Goal: Task Accomplishment & Management: Complete application form

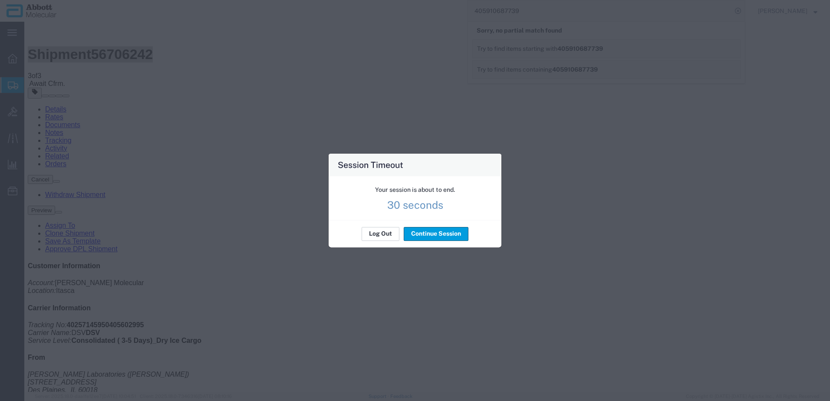
click at [0, 0] on div "Your session is about to end. 30 seconds" at bounding box center [0, 0] width 0 height 0
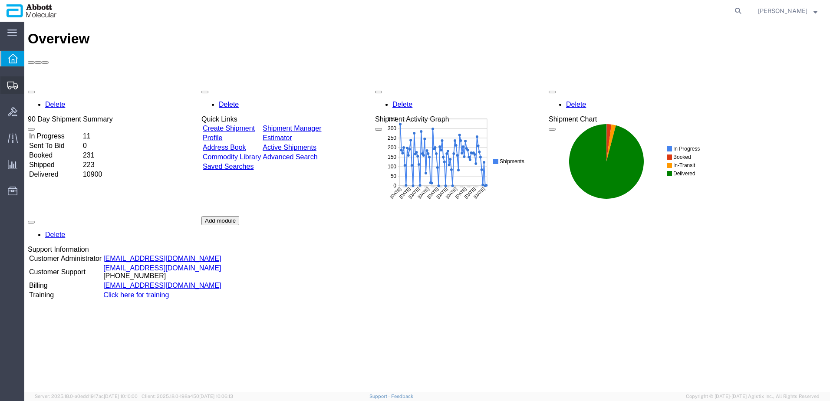
click at [0, 0] on span "Create from Template" at bounding box center [0, 0] width 0 height 0
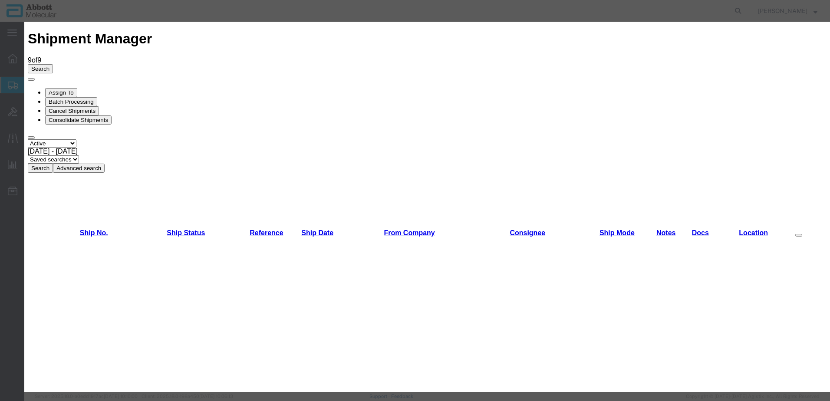
scroll to position [174, 0]
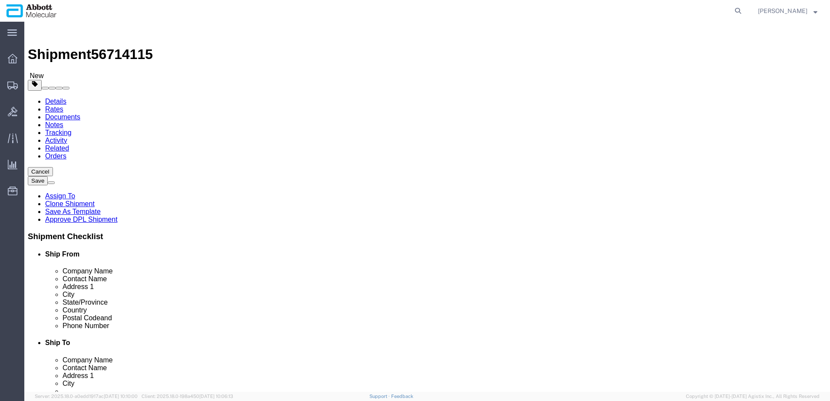
select select "48454"
select select
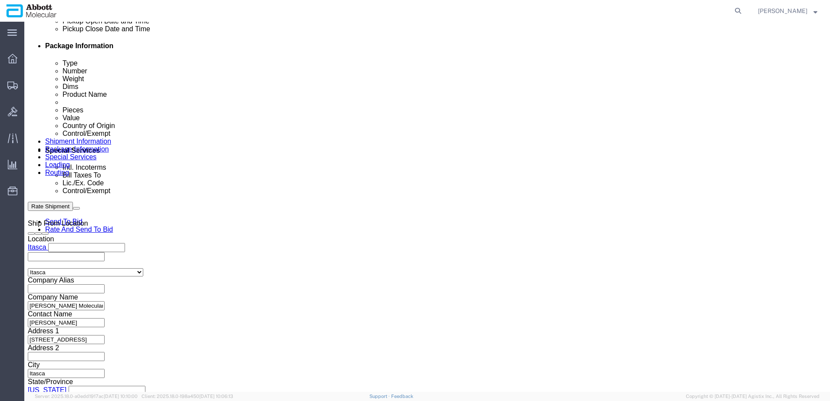
scroll to position [434, 0]
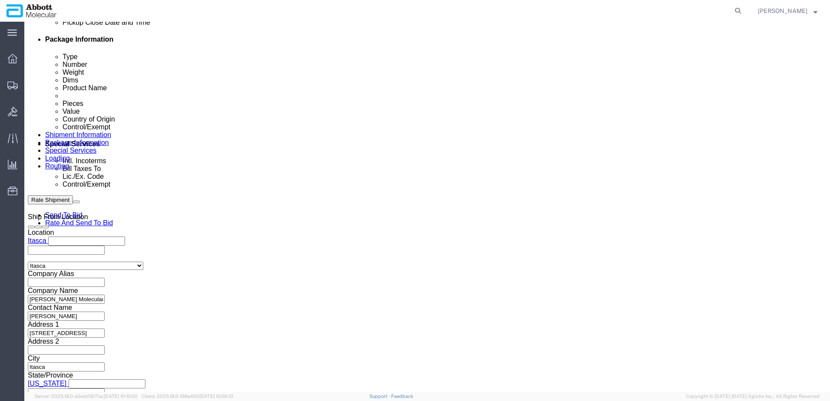
click button "Add reference"
click input "text"
paste input "620594635"
type input "620594635"
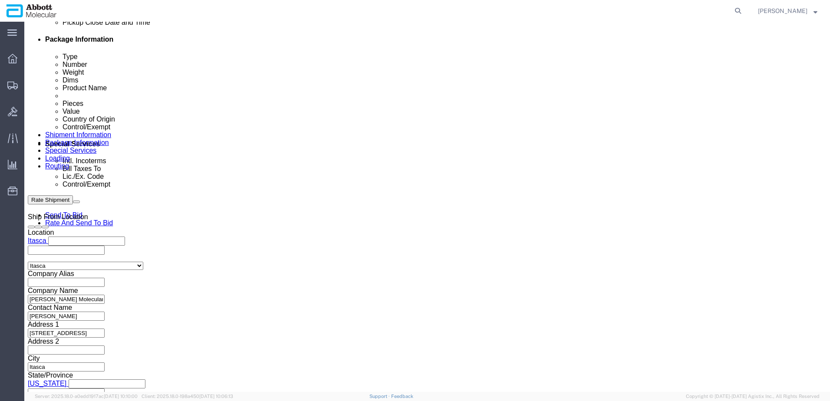
select select "INVOICE"
paste input "620594635"
type input "620594636"
select select "INVOICE"
paste input "620594635"
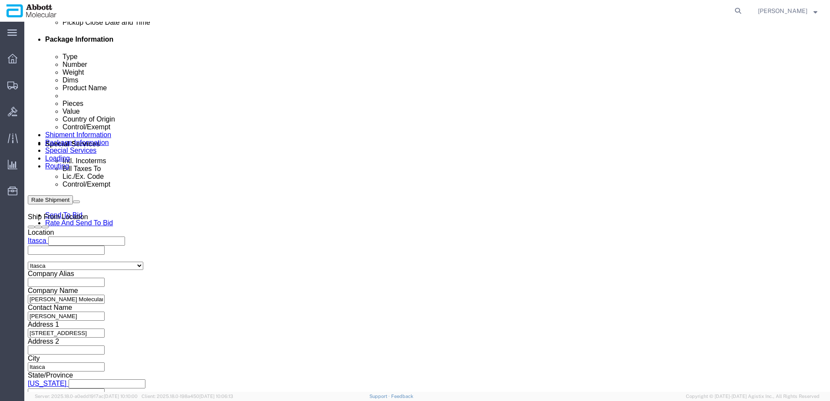
type input "620594637"
select select "INVOICE"
paste input "620594635"
type input "620594638"
select select "INVOICE"
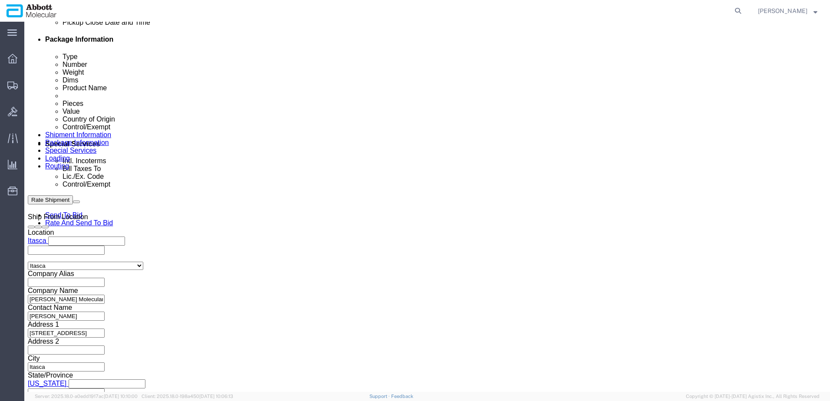
paste input "620594635"
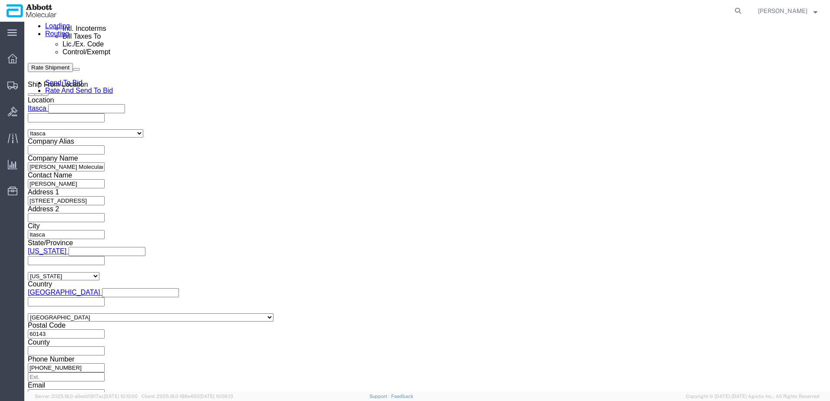
scroll to position [567, 0]
type input "620594639"
drag, startPoint x: 624, startPoint y: 339, endPoint x: 594, endPoint y: 333, distance: 30.1
click button "Continue"
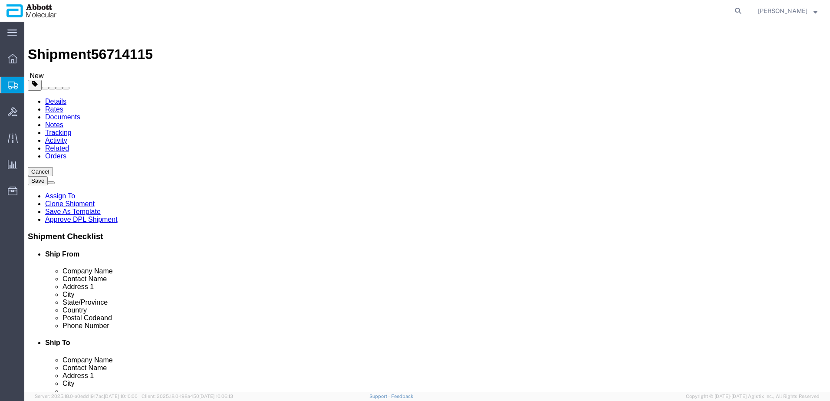
click select "Select Box (B) Box (C) Box (D) Cardboard Box(es) Crate (Instrument) Crate(s) En…"
select select "BOXD"
click select "Select Box (B) Box (C) Box (D) Cardboard Box(es) Crate (Instrument) Crate(s) En…"
type input "28.00"
type input "24.00"
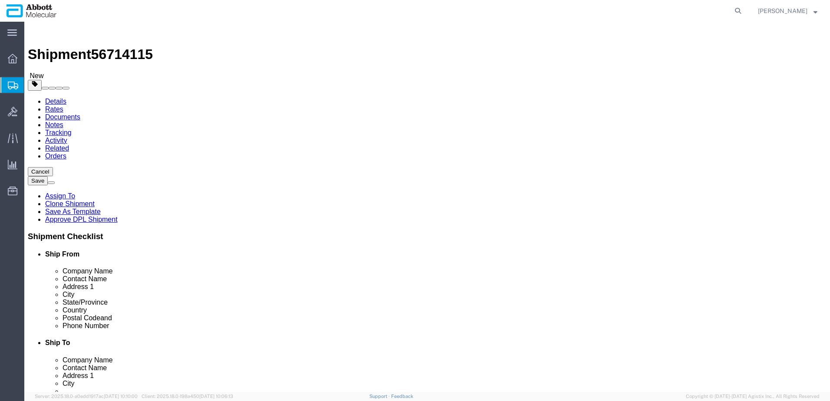
type input "21.00"
click div "Number 1"
type input "2"
type input "60"
click input "checkbox"
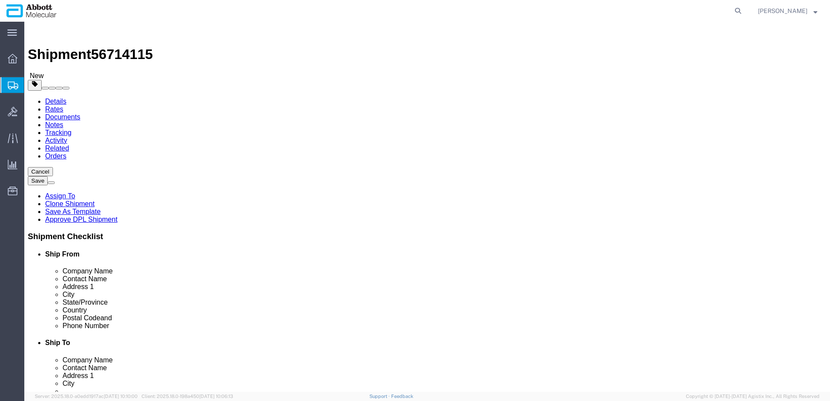
checkbox input "true"
type input "FROZEN"
click link "Add Package"
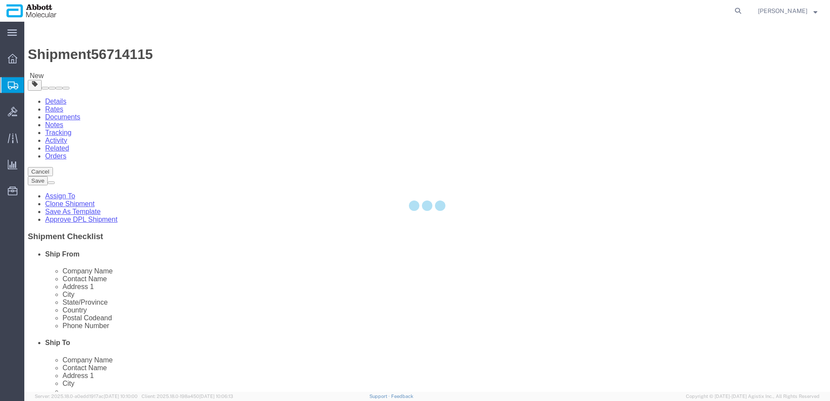
select select "BOXD"
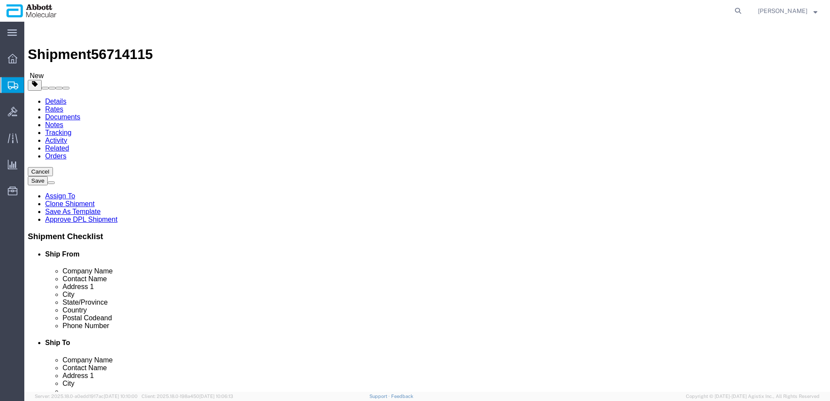
click select "Select Box (B) Box (C) Box (D) Cardboard Box(es) Crate (Instrument) Crate(s) En…"
select select "BOXC"
click select "Select Box (B) Box (C) Box (D) Cardboard Box(es) Crate (Instrument) Crate(s) En…"
type input "22.00"
type input "18.00"
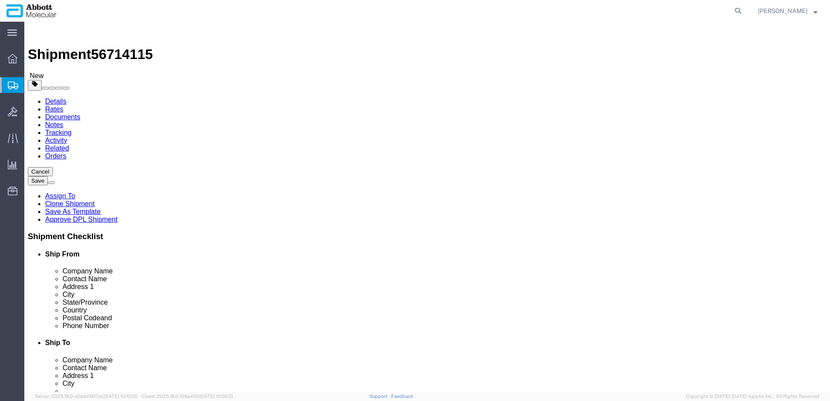
type input "18.00"
drag, startPoint x: 447, startPoint y: 199, endPoint x: 364, endPoint y: 200, distance: 83.4
click div "Weight 0.00 Select kgs lbs Ship. t°"
type input "20"
click input "checkbox"
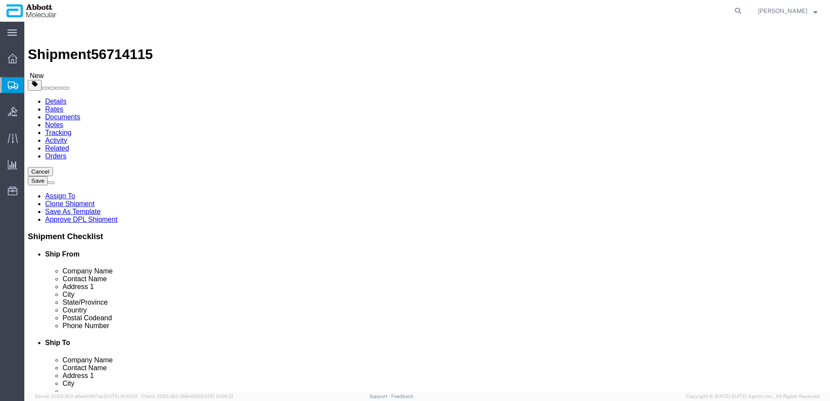
checkbox input "true"
type input "FROZEN"
click div "2 x Box (D) Package Type Select Box (B) Box (C) Box (D) Cardboard Box(es) Crate…"
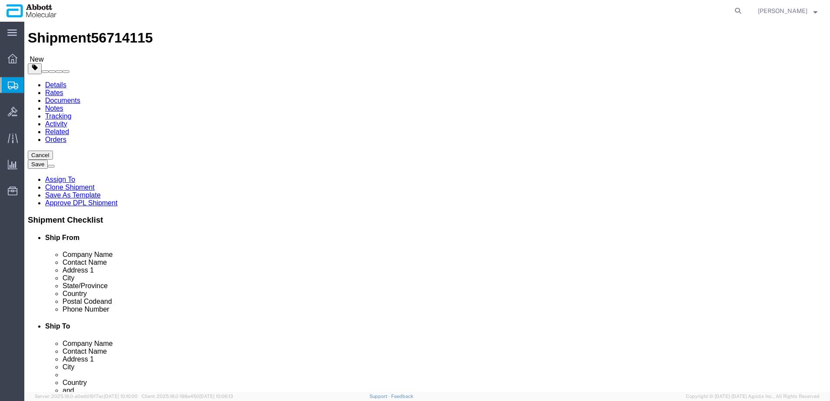
scroll to position [42, 0]
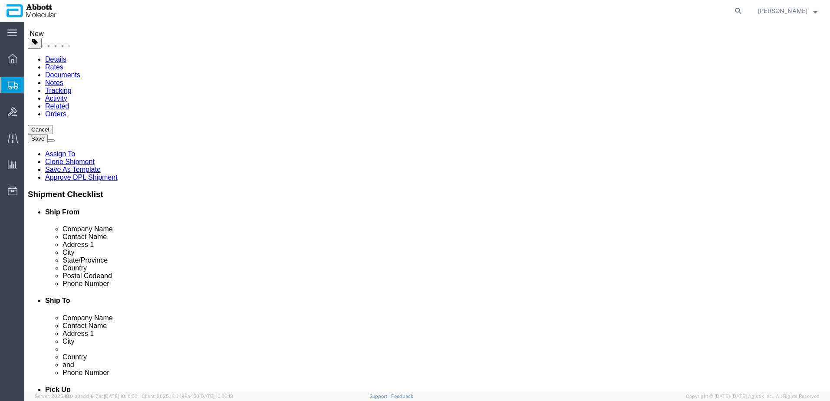
click link "Add Content"
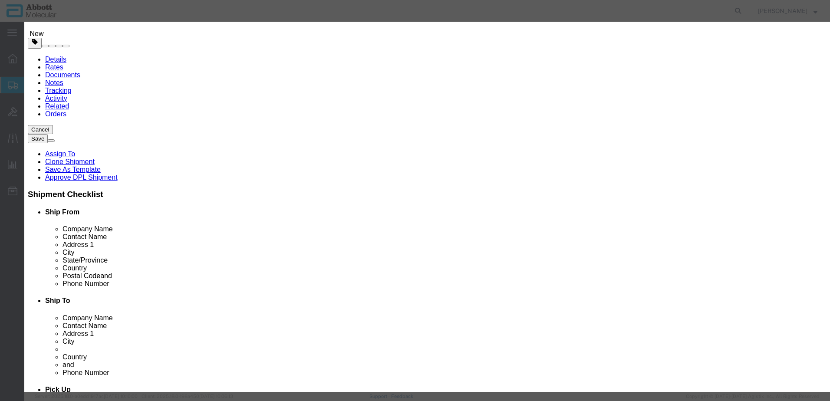
click input "text"
type input "08N1590"
click strong "08N1590"
select select
checkbox input "false"
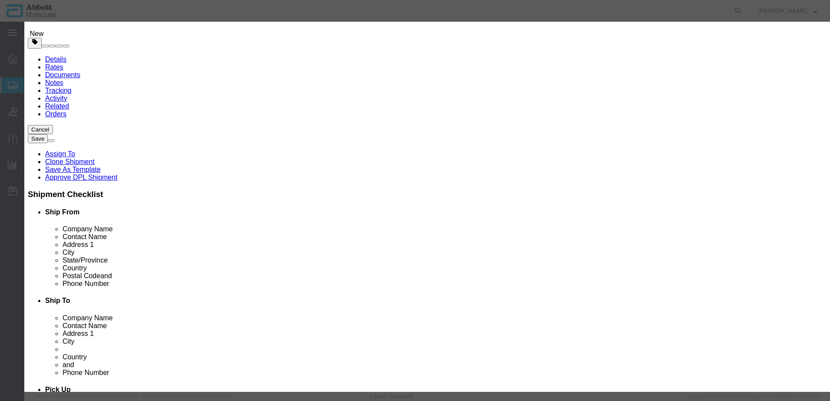
select select "US"
type input "FROZEN"
type input "3822190080"
select select "BIS"
checkbox input "false"
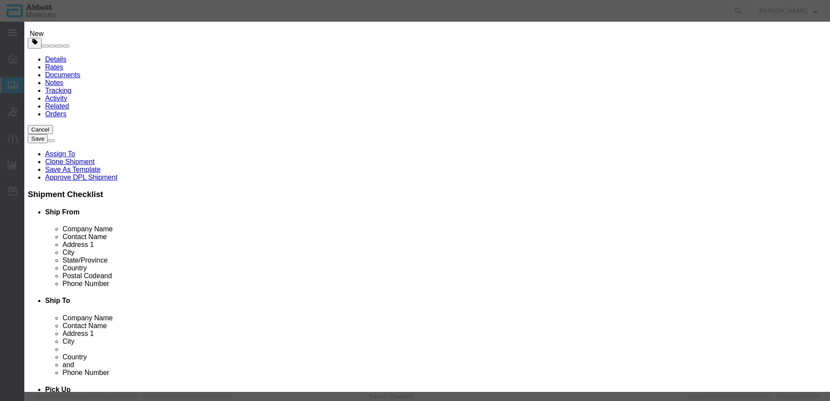
checkbox input "false"
type input "08N1590"
type textarea "[PERSON_NAME] RealTime MTB Amplification Reagent Kit"
select select "NLR"
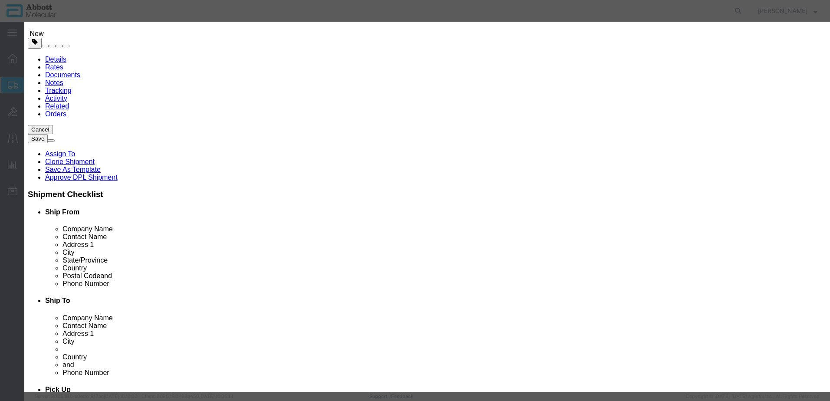
type input "08N1590"
type input "1"
select select "70"
click select "Select Account Type Activity ID Airline Appointment Number ASN Batch Number Bil…"
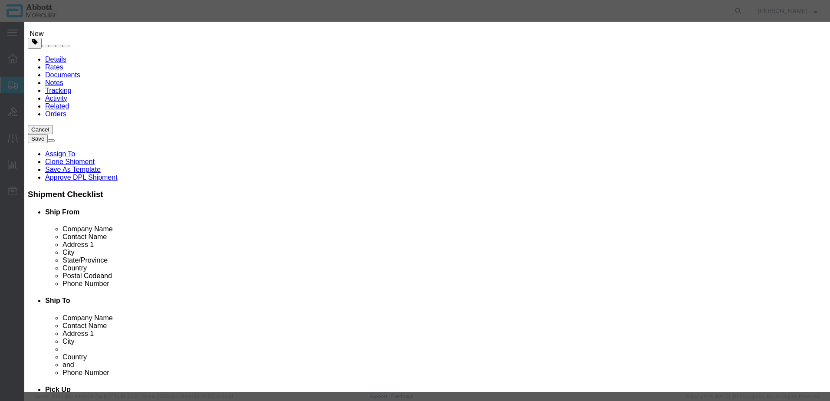
select select "BATCH_NUMBER"
click select "Select Account Type Activity ID Airline Appointment Number ASN Batch Number Bil…"
type input "417464"
click button "Save & Add Another"
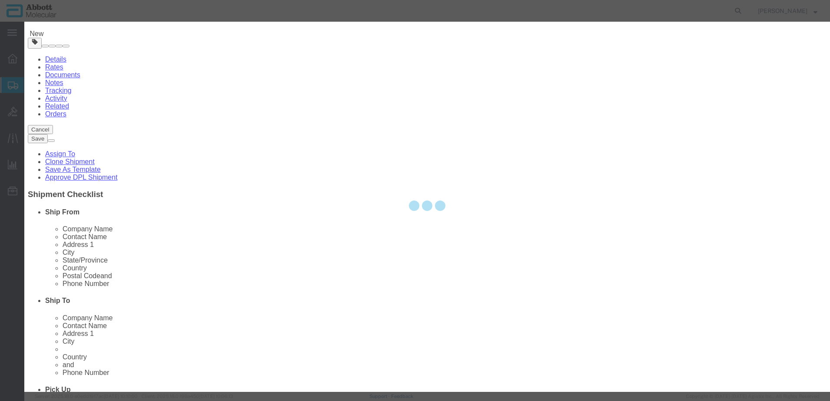
select select "EA"
select select
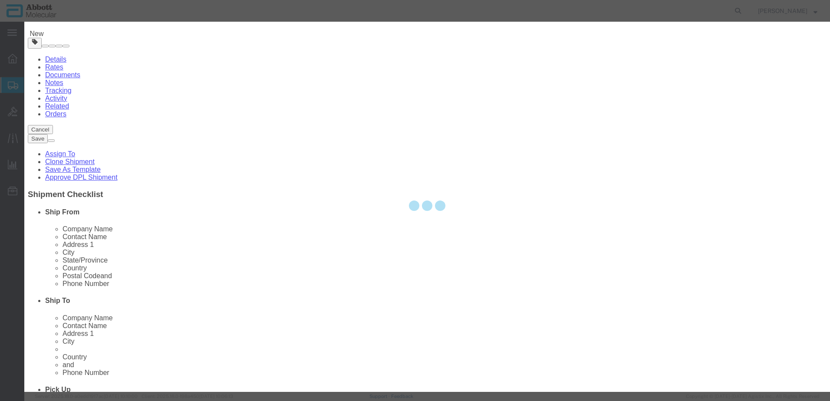
select select
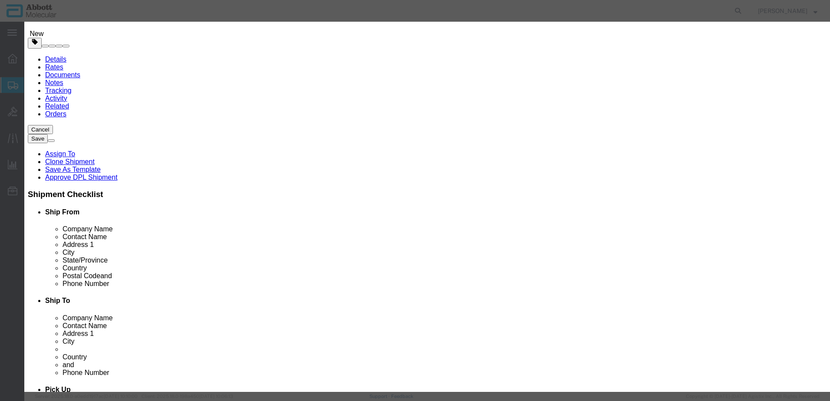
click input "text"
type input "02G3180"
click strong "02G3180"
select select
checkbox input "false"
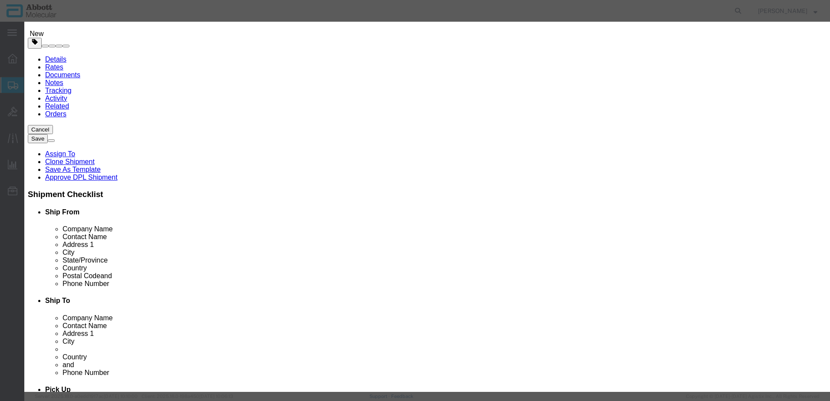
select select "US"
type input "3822190080"
select select "BIS"
checkbox input "false"
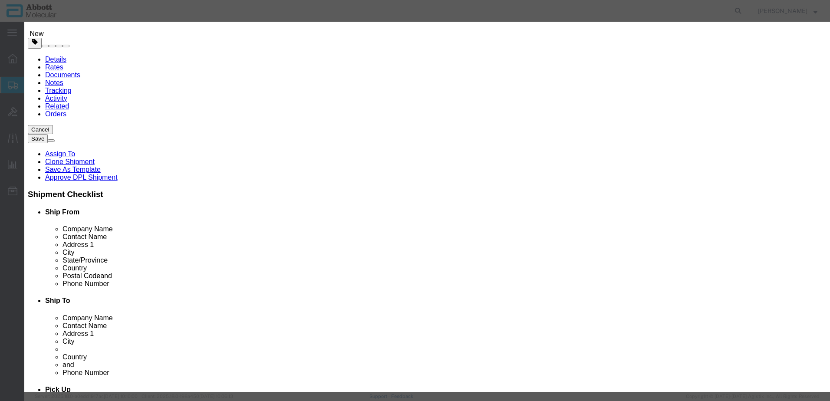
type input "02G3180"
type textarea "RT [MEDICAL_DATA]-1 CTL(3X8ML)"
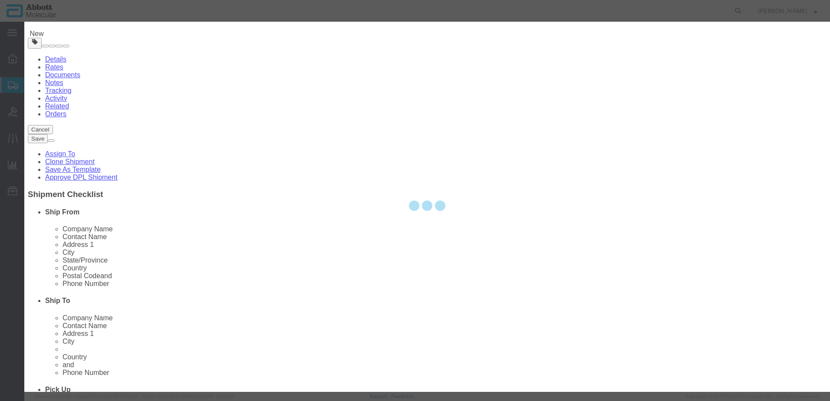
select select "NLR"
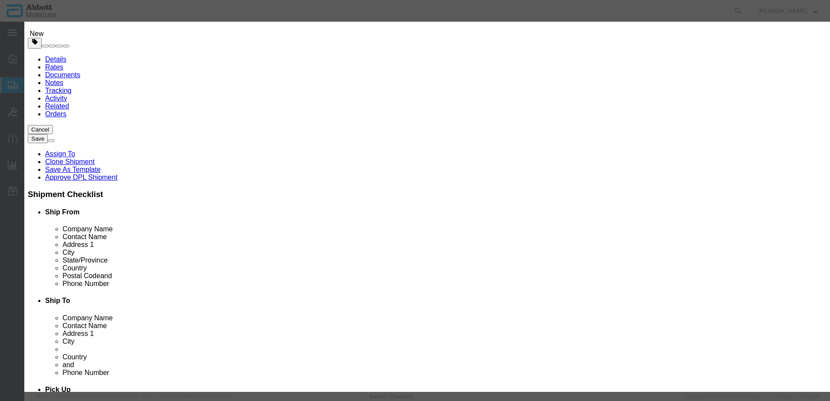
type input "02G3180"
type input "3"
type input "1"
select select "70"
click div "GL Reference Select Account Type Activity ID Airline Appointment Number ASN Bat…"
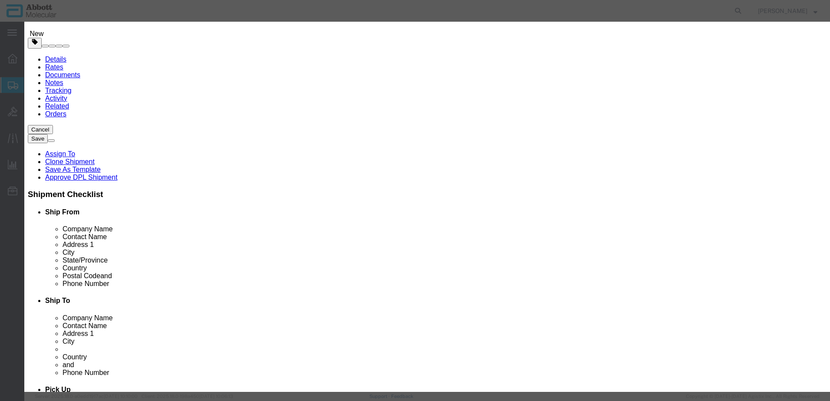
drag, startPoint x: 505, startPoint y: 141, endPoint x: 504, endPoint y: 147, distance: 6.6
click select "Select Account Type Activity ID Airline Appointment Number ASN Batch Number Bil…"
select select "BATCH_NUMBER"
click select "Select Account Type Activity ID Airline Appointment Number ASN Batch Number Bil…"
type input "417338"
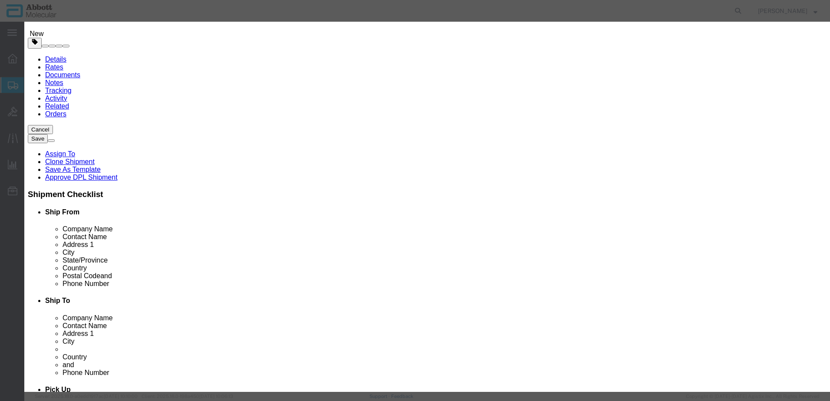
click button "Save & Add Another"
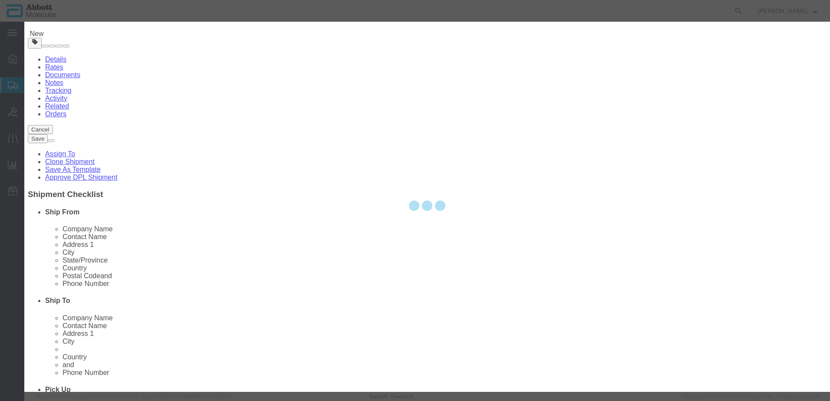
select select "EA"
select select
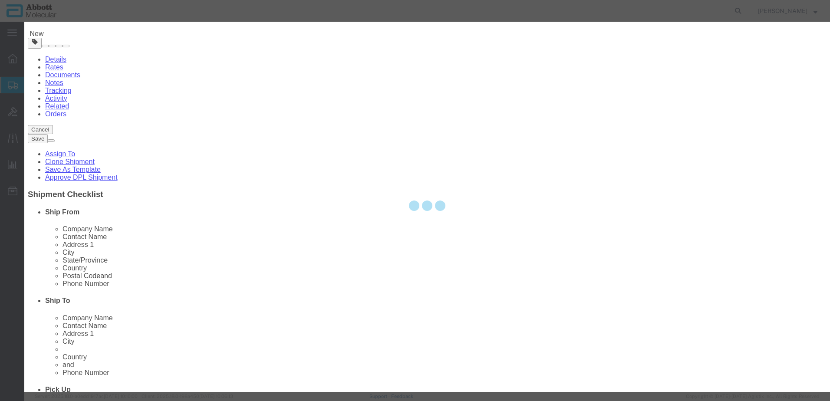
select select
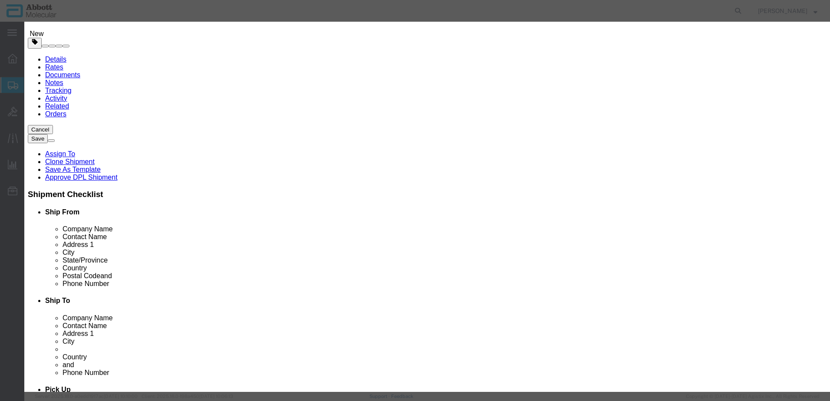
click input "text"
type input "04J8690"
click strong "04J8690"
select select
checkbox input "false"
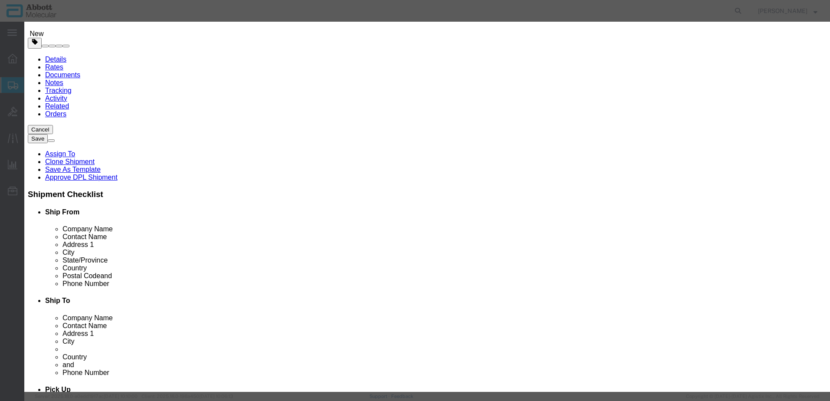
select select "US"
type input "3822190080"
select select "BIS"
checkbox input "false"
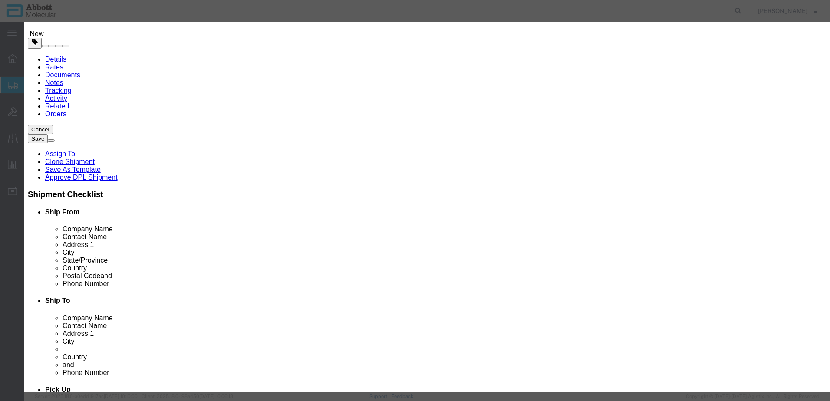
type input "04J8690"
type textarea "RT HCV AMP(4X24T)"
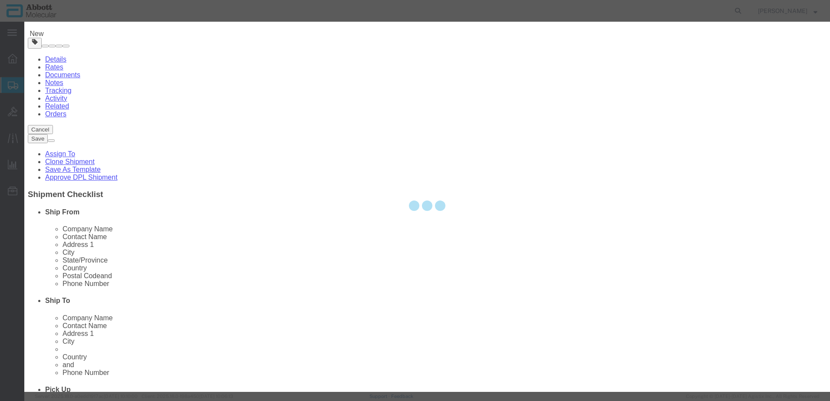
select select "NLR"
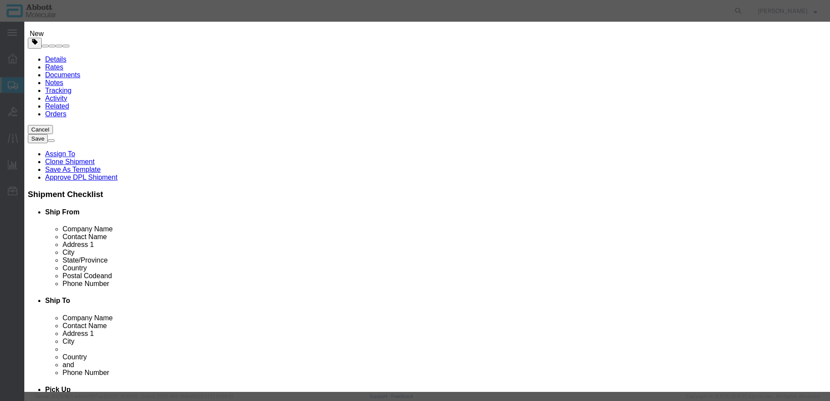
type input "04J8690"
type input "2"
type input "1"
select select "70"
drag, startPoint x: 504, startPoint y: 138, endPoint x: 505, endPoint y: 144, distance: 6.2
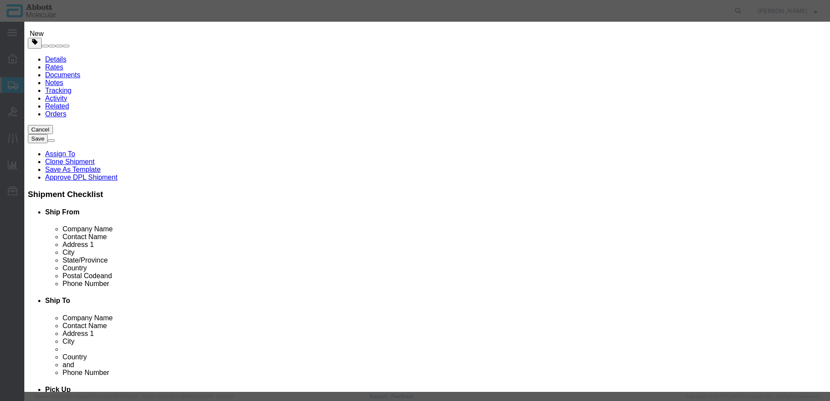
click select "Select Account Type Activity ID Airline Appointment Number ASN Batch Number Bil…"
select select "BATCH_NUMBER"
click select "Select Account Type Activity ID Airline Appointment Number ASN Batch Number Bil…"
type input "419813"
click button "Save & Add Another"
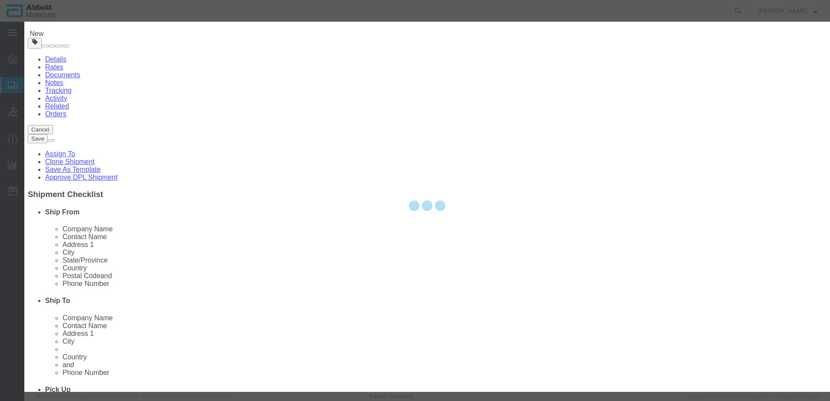
select select "EA"
select select
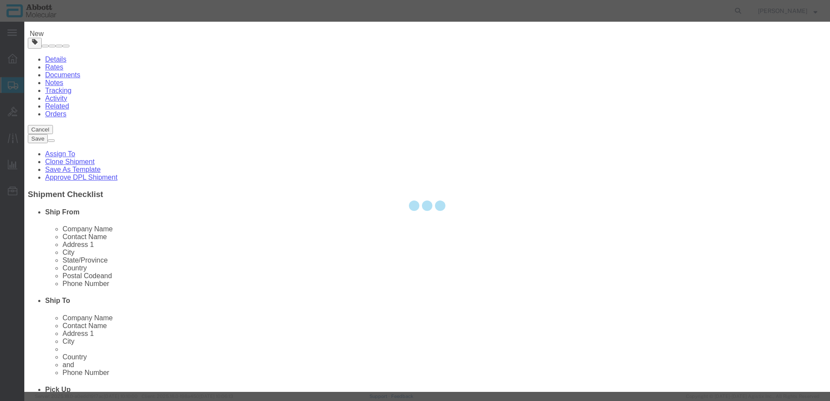
select select
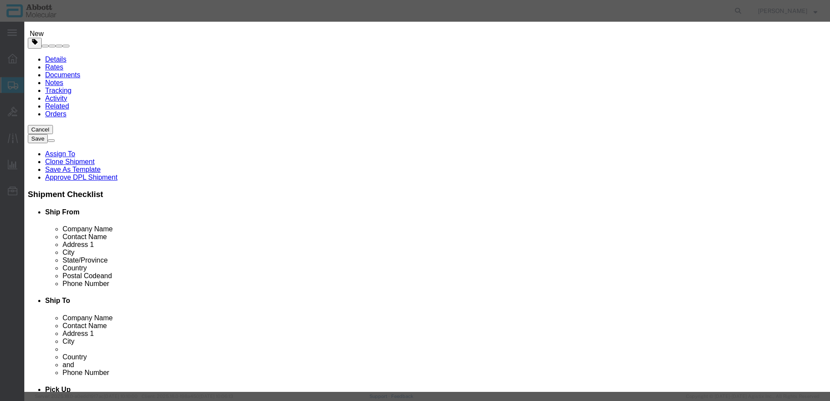
click input "text"
type input "09N1580"
click strong "09N1580"
select select
checkbox input "false"
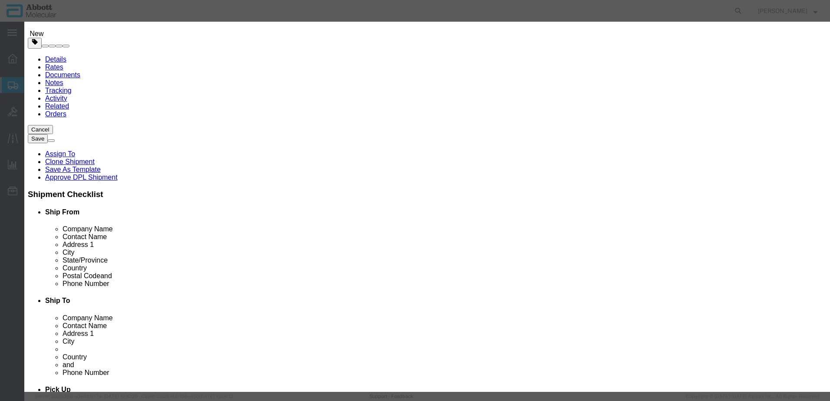
select select "US"
type input "FROZEN"
type input "3822190080"
select select "BIS"
checkbox input "false"
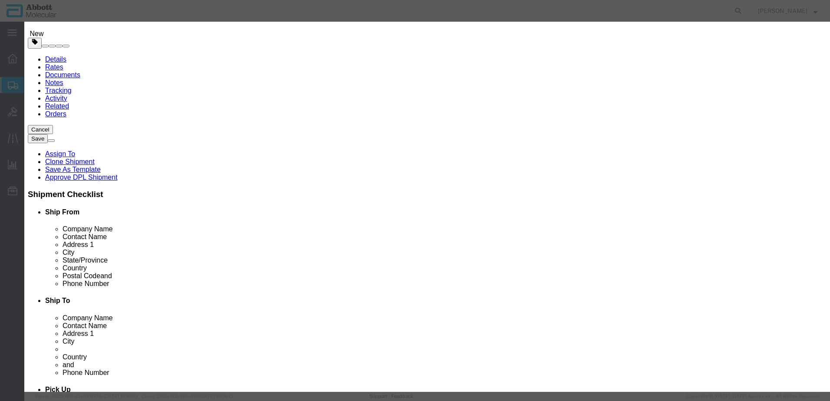
checkbox input "false"
type input "09N1580"
type textarea "Alinity m HR HPV CTRL Kit"
select select "NLR"
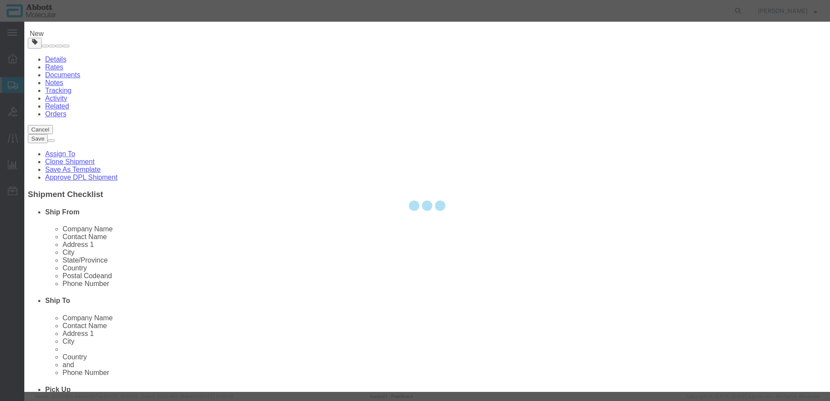
type input "09N1580"
type input "1"
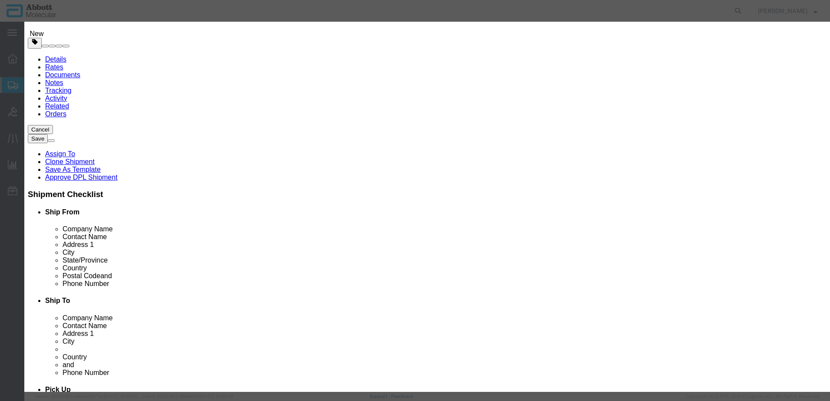
type input "1"
select select "70"
drag, startPoint x: 513, startPoint y: 142, endPoint x: 511, endPoint y: 148, distance: 6.2
click select "Select Account Type Activity ID Airline Appointment Number ASN Batch Number Bil…"
select select "BATCH_NUMBER"
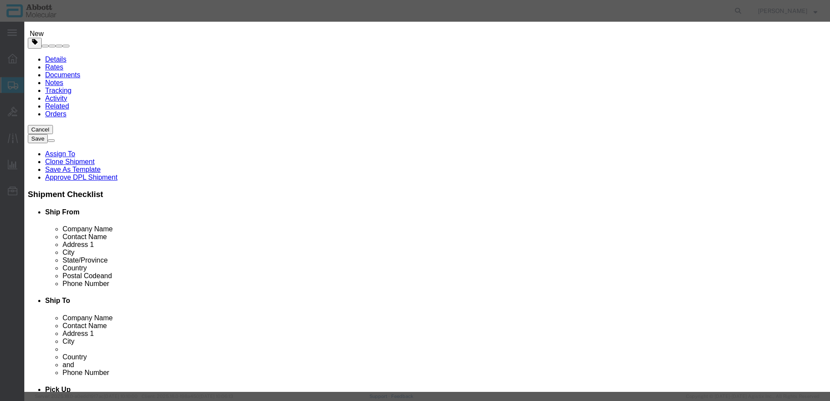
click select "Select Account Type Activity ID Airline Appointment Number ASN Batch Number Bil…"
type input "409146"
click button "Save & Add Another"
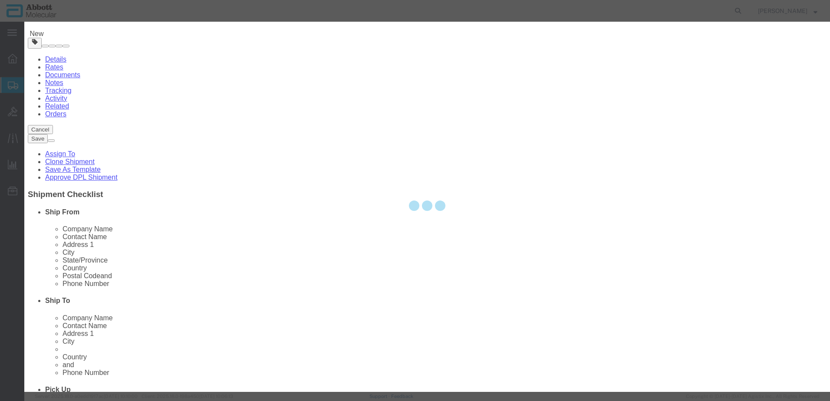
select select "EA"
select select
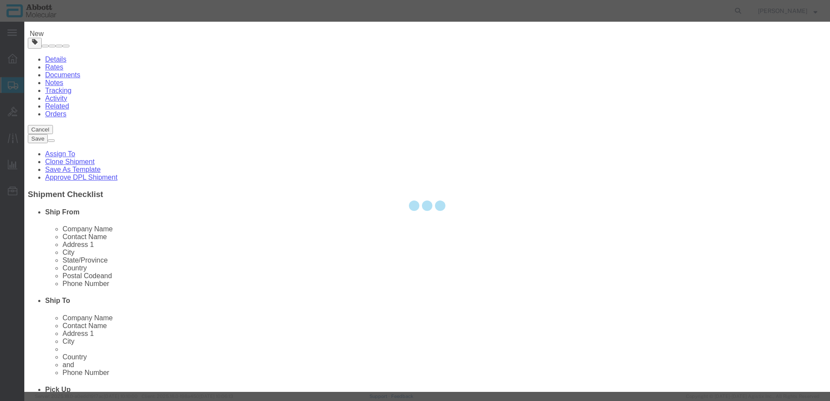
select select
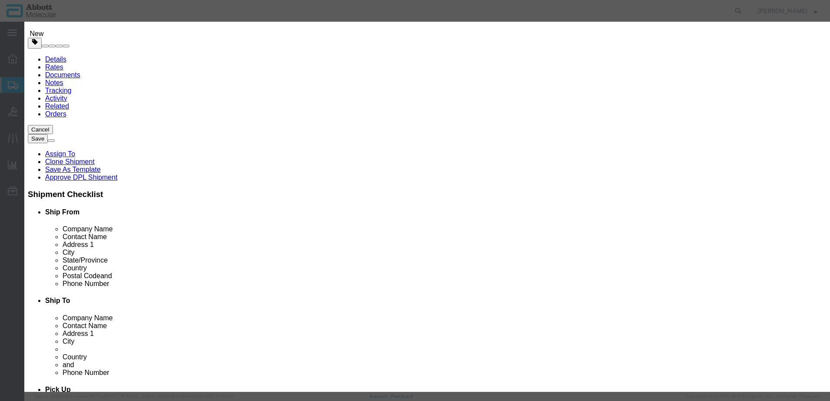
click input "text"
type input "08N5070"
click strong "08N5070"
select select
checkbox input "false"
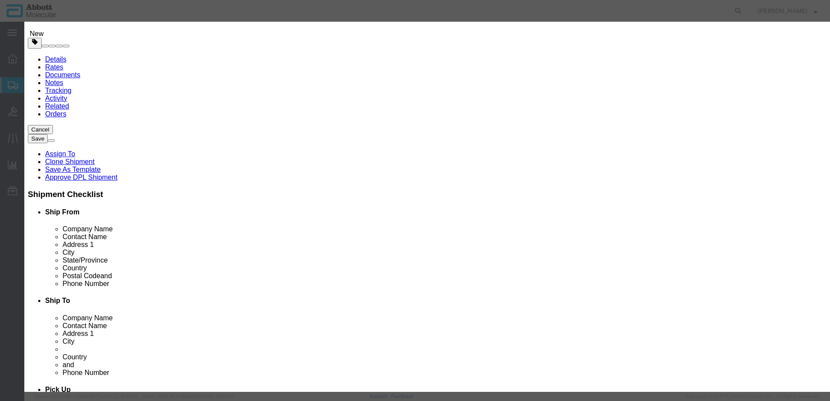
select select "US"
type input "FROZEN"
type input "3822190080"
select select "BIS"
select select "NLR"
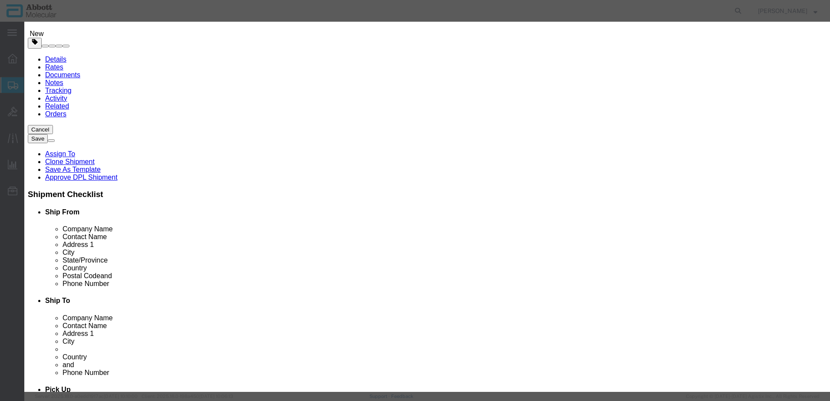
checkbox input "false"
type input "08N5070"
type textarea "Alinity m HCV CAL Kit"
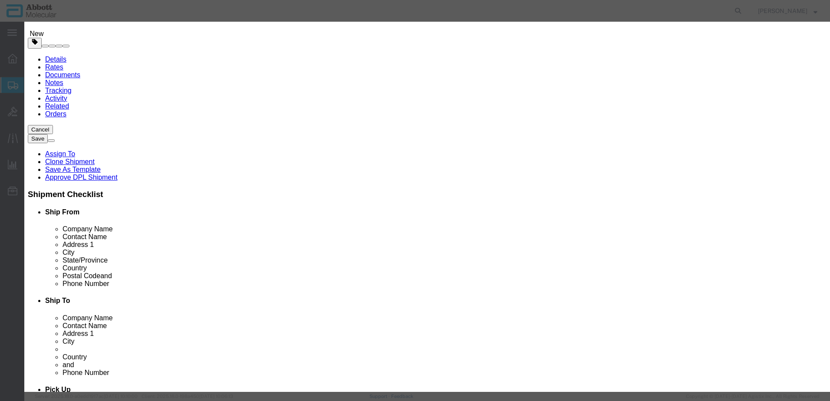
type input "08N5070"
type input "2"
type input "1"
select select "70"
click select "Select Account Type Activity ID Airline Appointment Number ASN Batch Number Bil…"
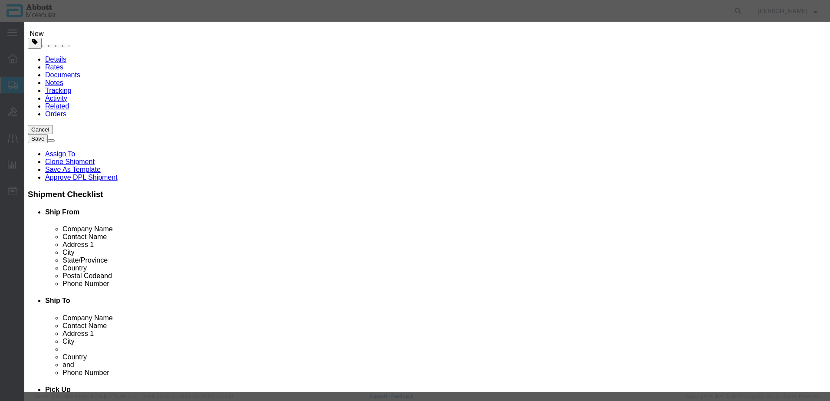
select select "BATCH_NUMBER"
click select "Select Account Type Activity ID Airline Appointment Number ASN Batch Number Bil…"
type input "412298"
click button "Save & Add Another"
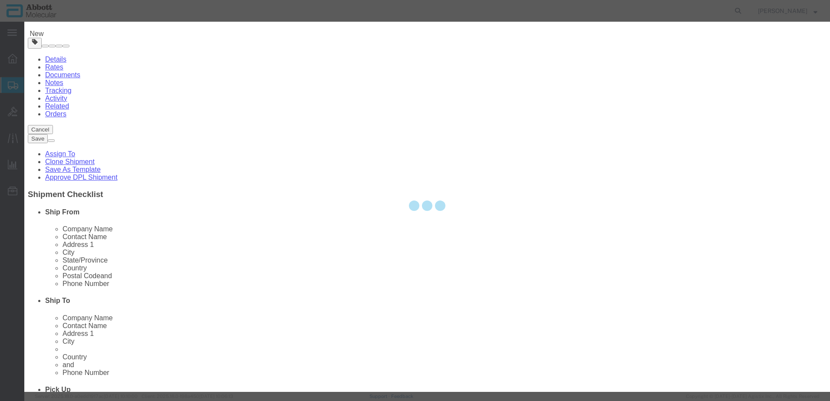
select select "EA"
select select
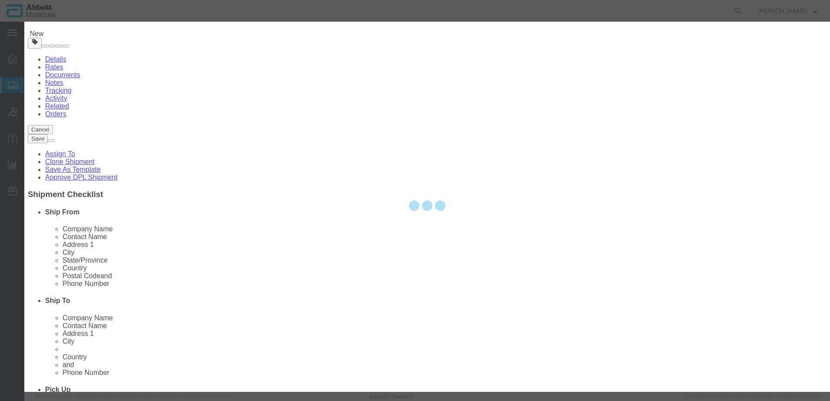
select select
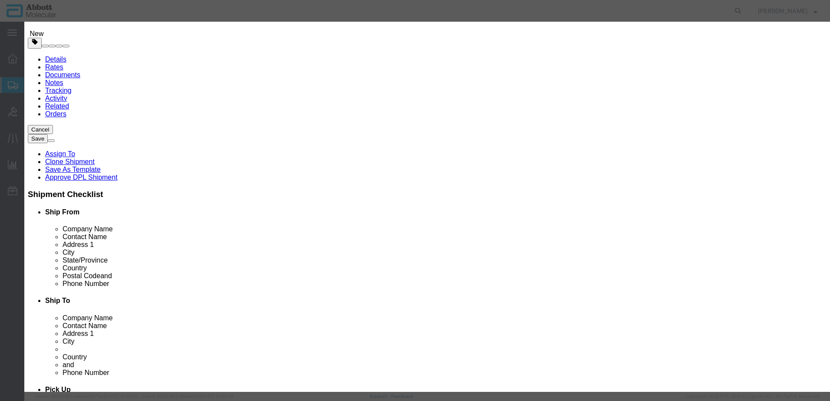
click input "text"
type input "09N4370"
click td "Model: 09N4370"
select select
checkbox input "false"
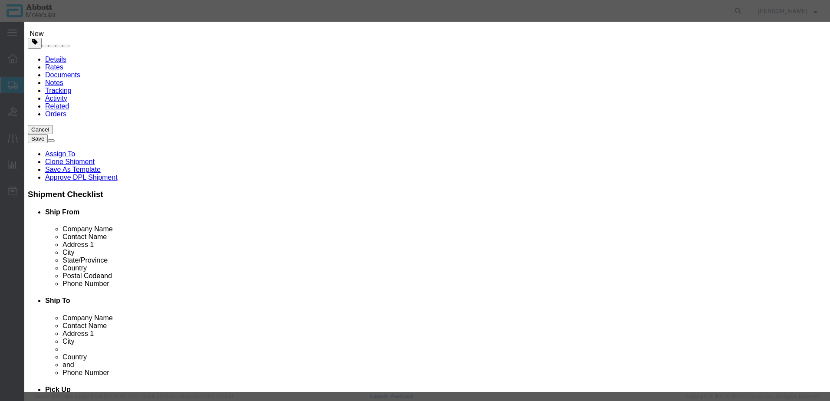
select select "US"
drag, startPoint x: 496, startPoint y: 138, endPoint x: 497, endPoint y: 146, distance: 8.3
click select "Select Account Type Activity ID Airline Appointment Number ASN Batch Number Bil…"
click button "Save & Add Another"
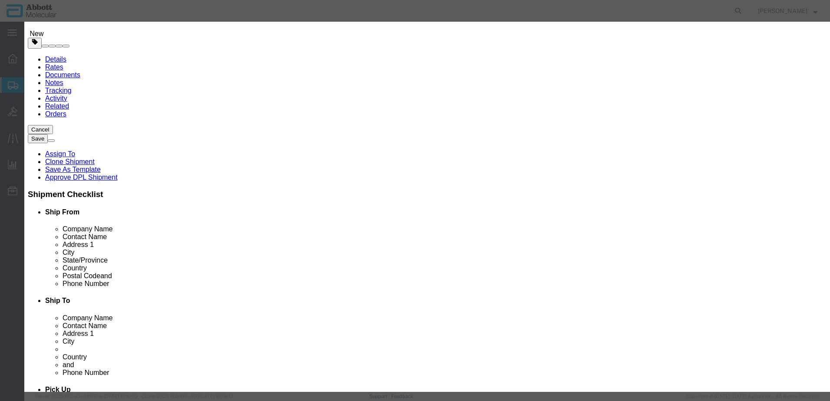
click input "text"
click td "Model: 09N7980"
click select "Select Account Type Activity ID Airline Appointment Number ASN Batch Number Bil…"
click button "Save & Close"
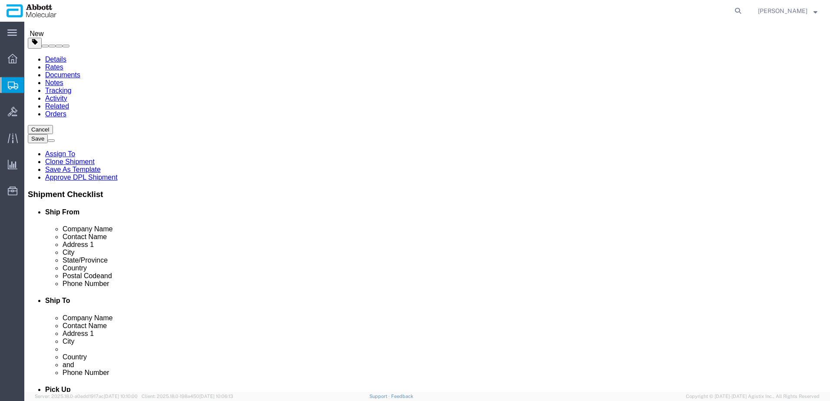
click link "Add Content"
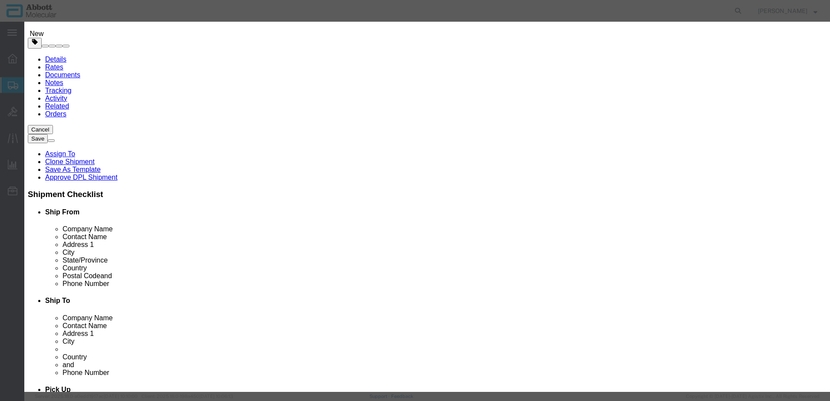
click input "text"
click td "Model: 02G3480"
click select "Select Account Type Activity ID Airline Appointment Number ASN Batch Number Bil…"
click button "Save & Add Another"
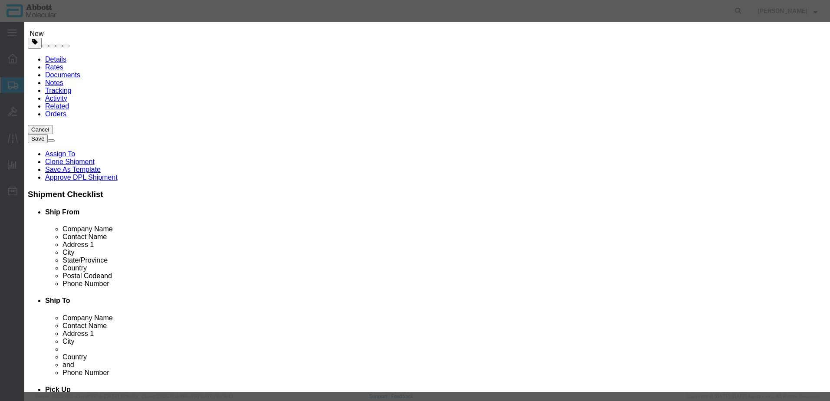
click input "text"
click strong "08N4580"
click div "Description Alinity m [MEDICAL_DATA]-1 CTRL Kit Commodity Category Select Count…"
drag, startPoint x: 504, startPoint y: 143, endPoint x: 504, endPoint y: 148, distance: 4.8
click select "Select Account Type Activity ID Airline Appointment Number ASN Batch Number Bil…"
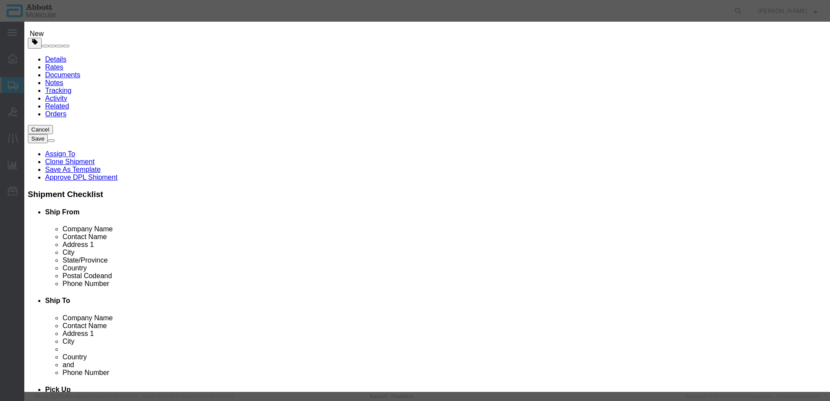
click select "Select Account Type Activity ID Airline Appointment Number ASN Batch Number Bil…"
click button "Save & Add Another"
click input "text"
click td "Name: 08N4780"
click select "Select Account Type Activity ID Airline Appointment Number ASN Batch Number Bil…"
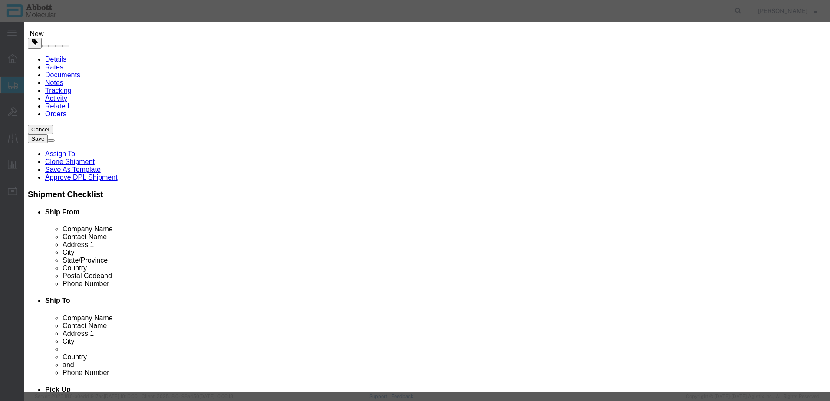
click select "Select Account Type Activity ID Airline Appointment Number ASN Batch Number Bil…"
click div "Save & Add Another Save & Close Close"
click button "Save & Add Another"
click input "text"
click td "Model: 08N5080"
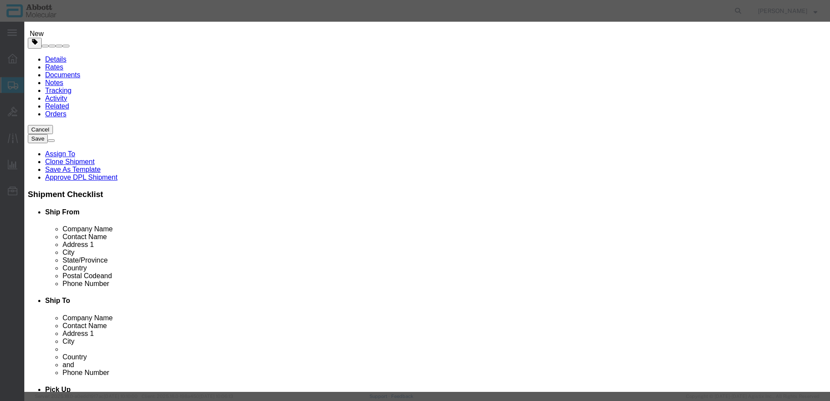
scroll to position [0, 0]
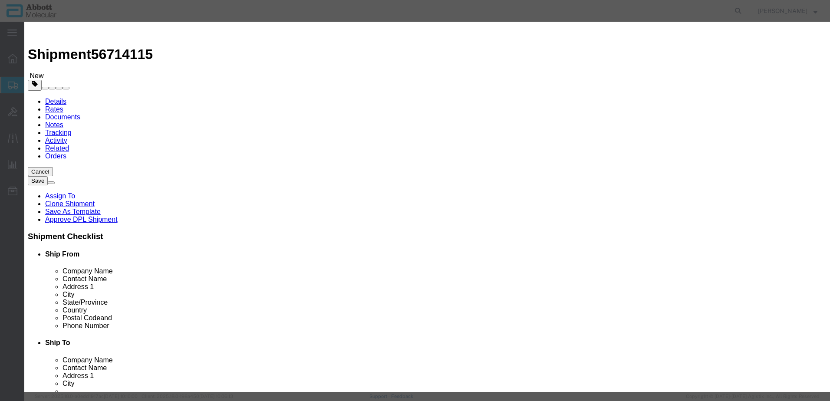
click select "Select Account Type Activity ID Airline Appointment Number ASN Batch Number Bil…"
click button "Save & Add Another"
click input "text"
click strong "09N1580"
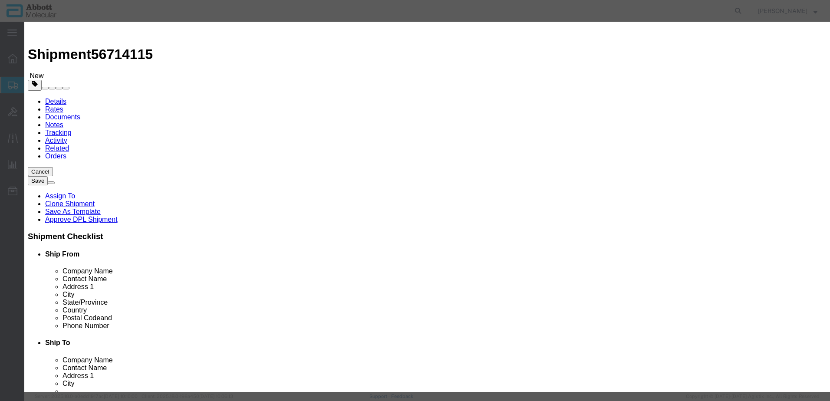
drag, startPoint x: 501, startPoint y: 142, endPoint x: 501, endPoint y: 149, distance: 7.4
click select "Select Account Type Activity ID Airline Appointment Number ASN Batch Number Bil…"
click button "Save & Add Another"
click input "text"
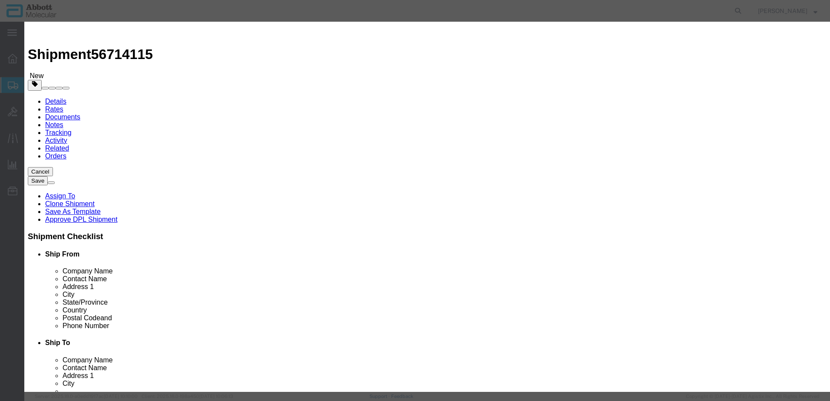
click strong "09N1780"
click select "Select Account Type Activity ID Airline Appointment Number ASN Batch Number Bil…"
click button "Save & Close"
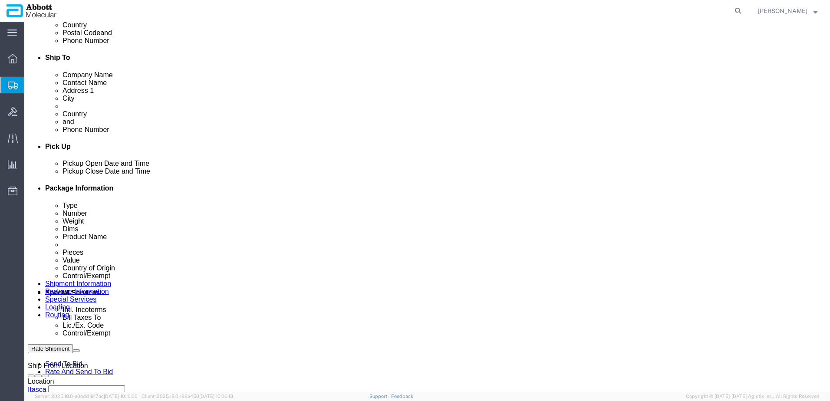
scroll to position [400, 0]
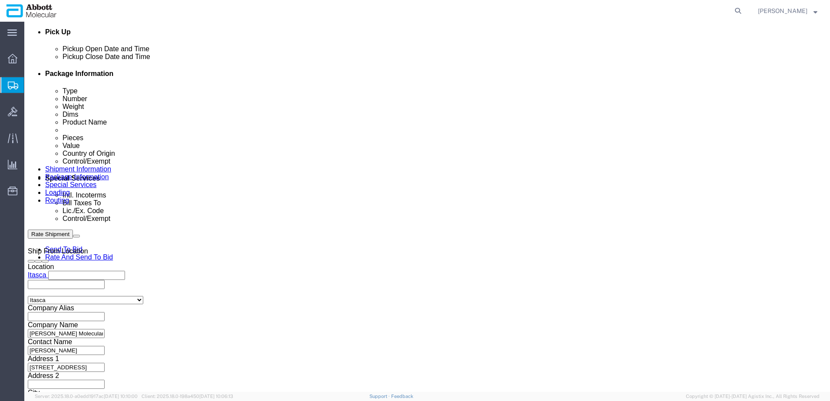
drag, startPoint x: 599, startPoint y: 336, endPoint x: 588, endPoint y: 333, distance: 11.3
click button "Continue"
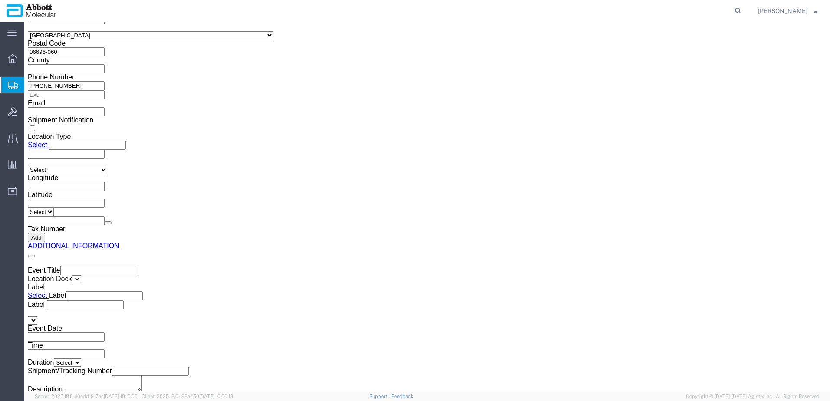
click button "Upload"
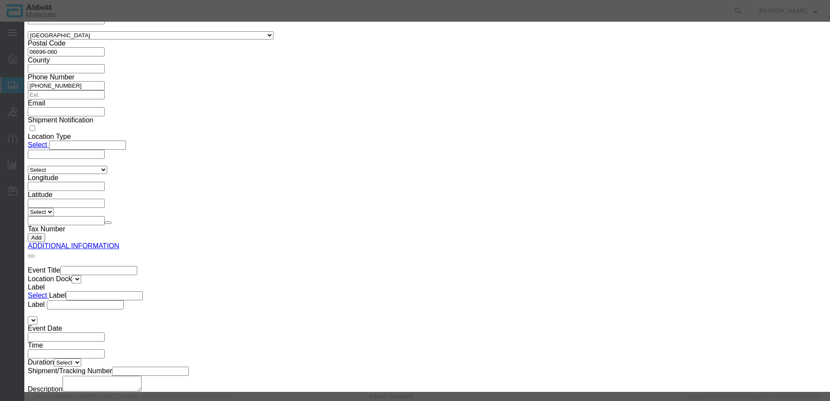
click button "Browse"
drag, startPoint x: 618, startPoint y: 145, endPoint x: 551, endPoint y: 129, distance: 68.1
click button "Upload"
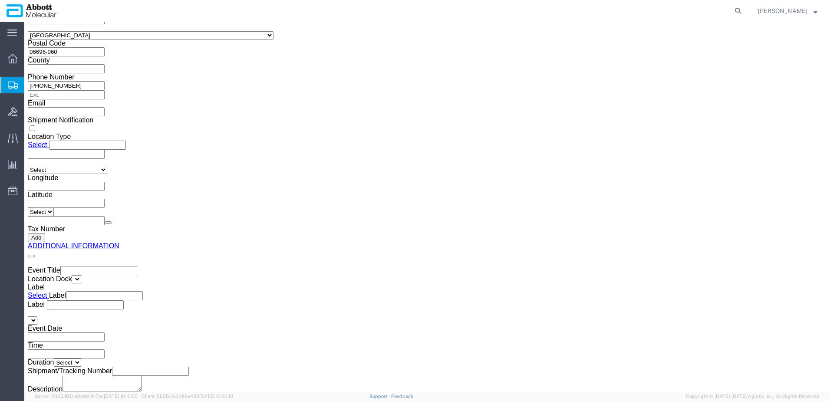
drag, startPoint x: 23, startPoint y: 7, endPoint x: 121, endPoint y: 15, distance: 98.0
click div "Shipment 56714115 New"
copy h1 "Shipment 56714115"
click button "Rate Shipment"
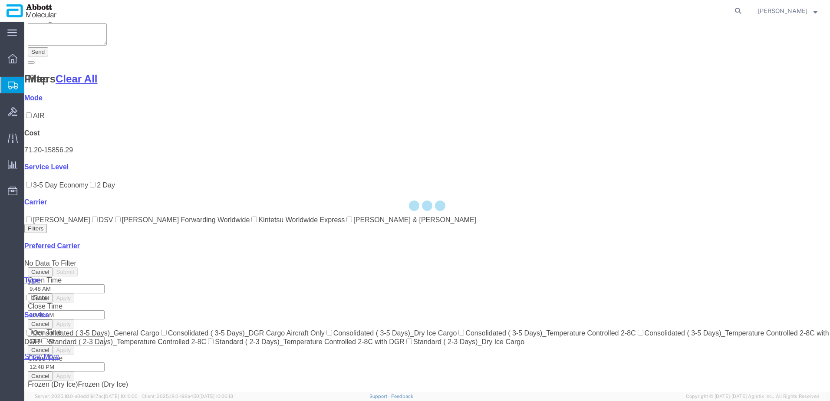
scroll to position [49, 0]
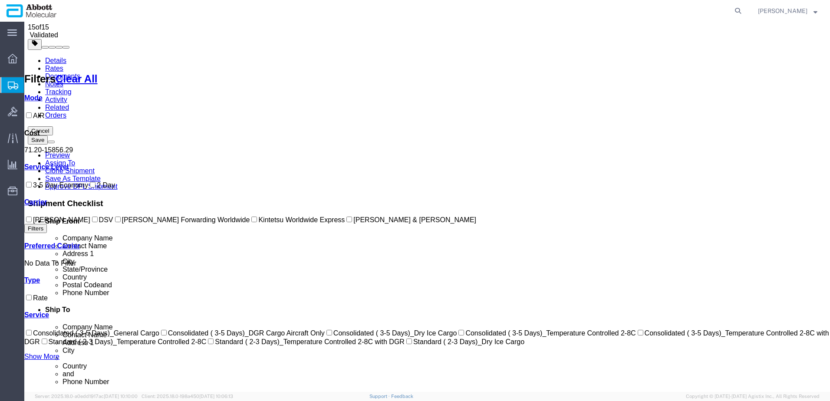
drag, startPoint x: 39, startPoint y: 238, endPoint x: 68, endPoint y: 230, distance: 30.8
click at [90, 224] on label "DSV" at bounding box center [101, 219] width 23 height 7
click at [92, 222] on input "DSV" at bounding box center [95, 220] width 6 height 6
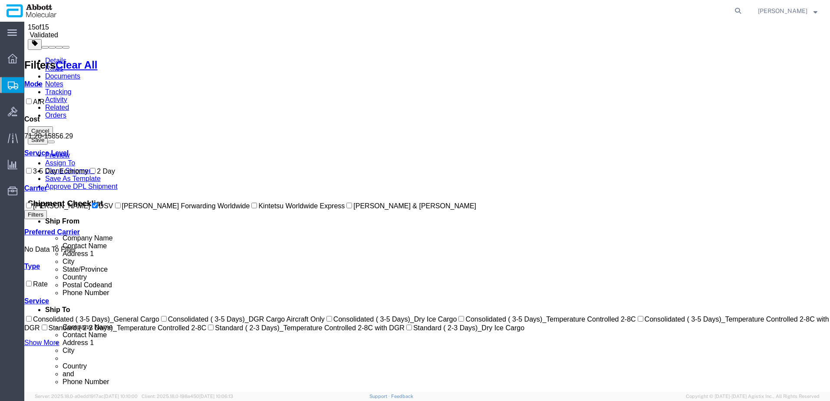
scroll to position [0, 0]
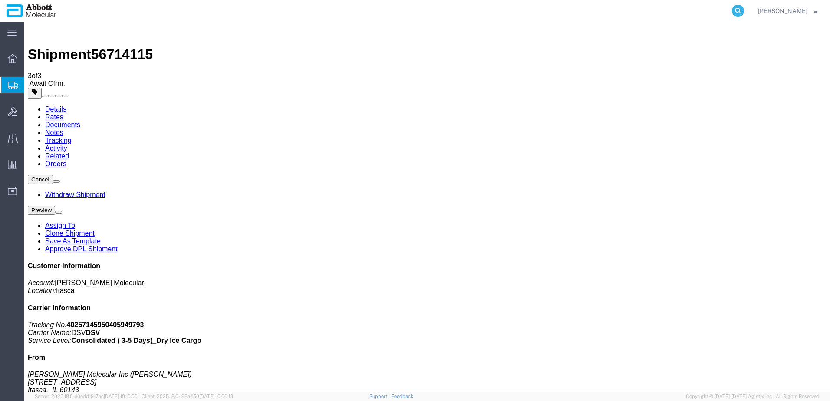
click at [744, 9] on icon at bounding box center [738, 11] width 12 height 12
paste input "56700510"
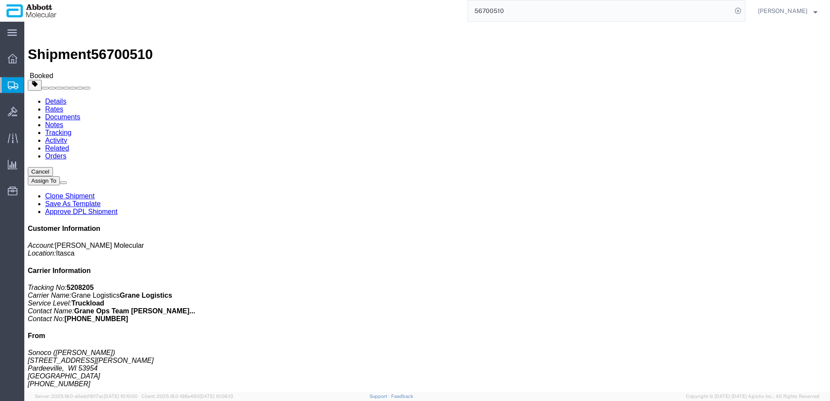
click link "Clone Shipment"
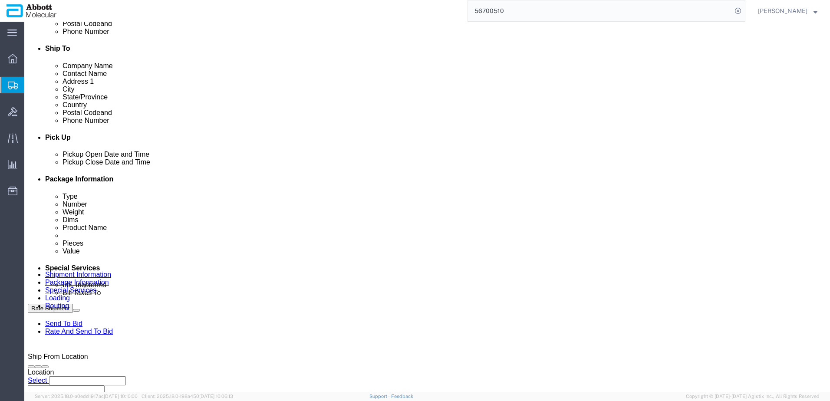
scroll to position [391, 0]
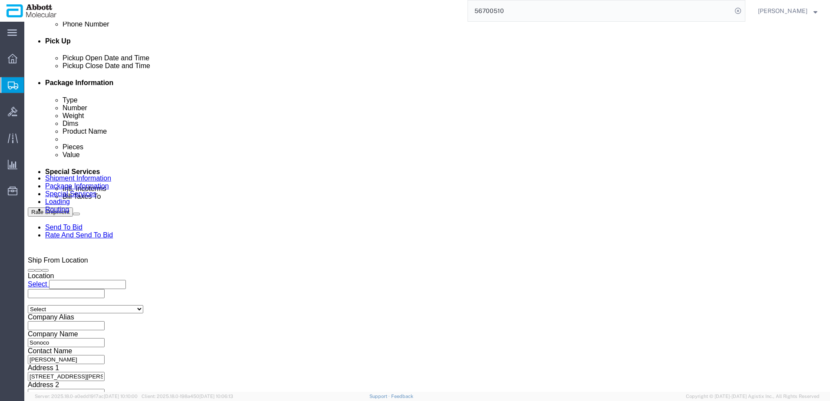
click div "[DATE] 6:30 AM"
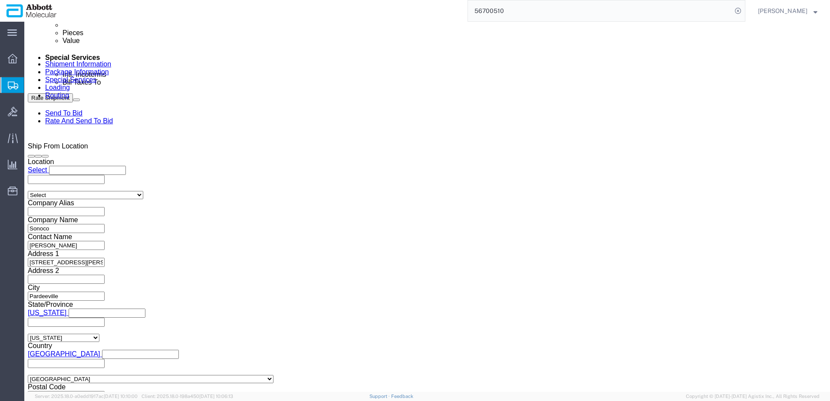
scroll to position [513, 0]
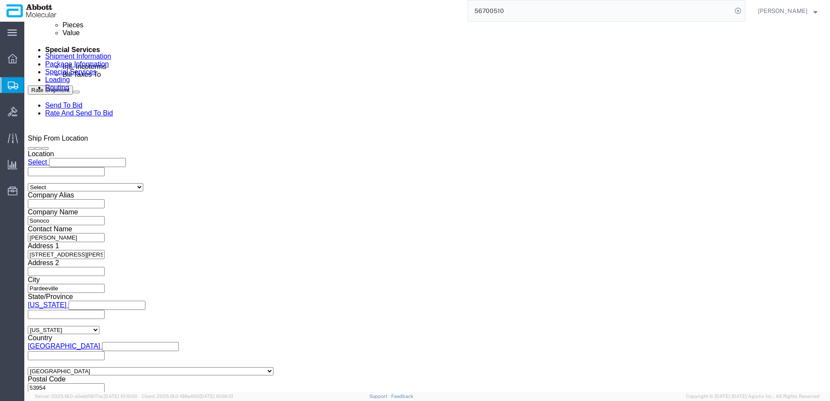
click input "6:30 AM"
click button "Apply"
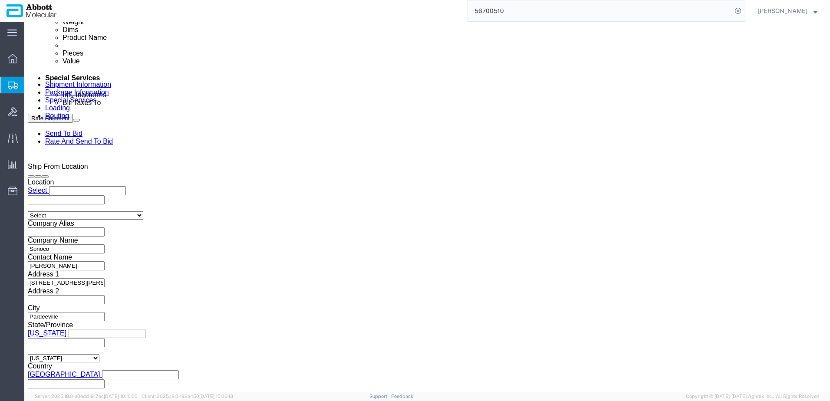
scroll to position [469, 0]
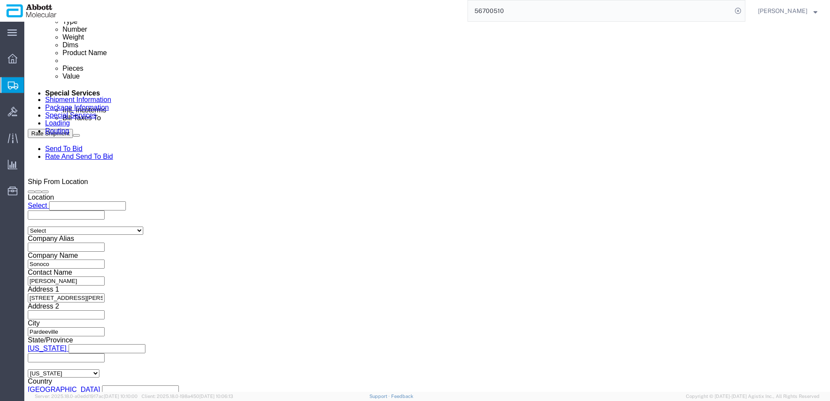
click div "[DATE] 7:30 AM"
click button "Apply"
click input "Sonoco_[DATE]"
click div "[DATE] 6:30 AM"
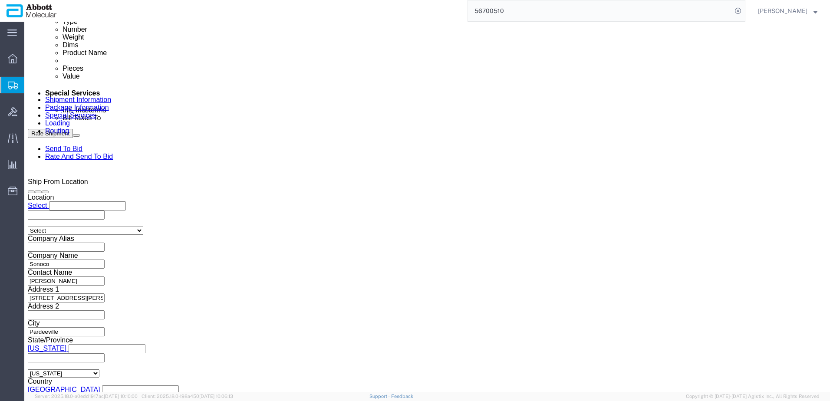
click div "References Add reference"
drag, startPoint x: 353, startPoint y: 205, endPoint x: 280, endPoint y: 202, distance: 73.9
click div "Select Account Type Activity ID Airline Appointment Number ASN Batch Request # …"
paste input "000162851"
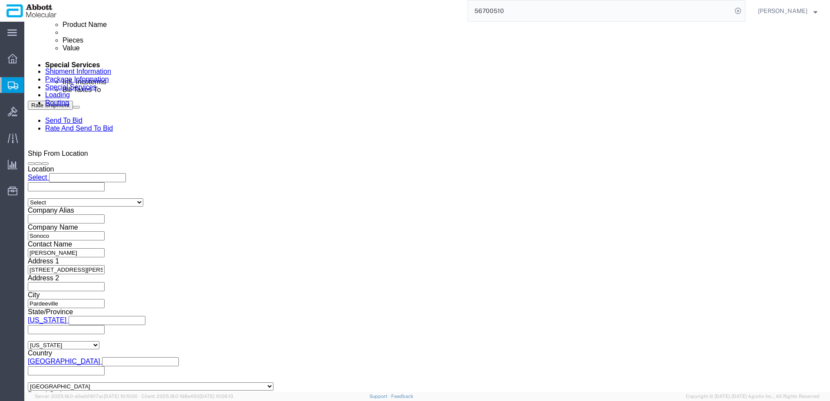
scroll to position [513, 0]
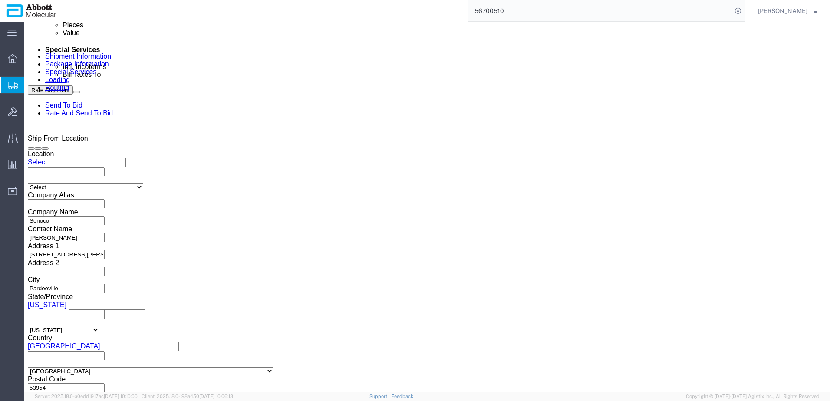
click button "Continue"
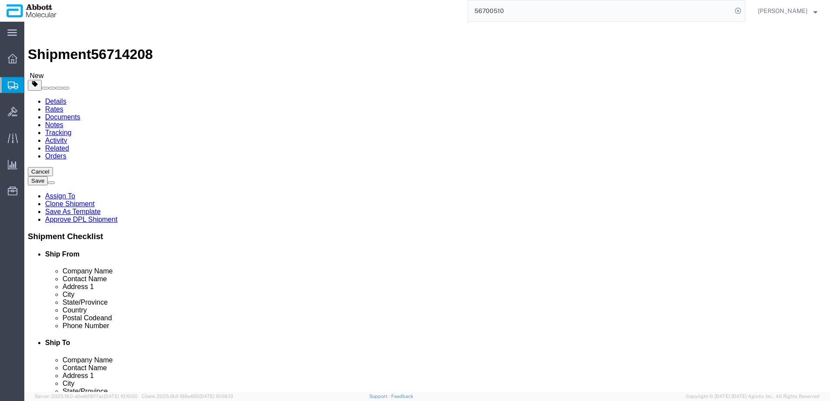
drag, startPoint x: 130, startPoint y: 182, endPoint x: 38, endPoint y: 179, distance: 92.1
click div "Number 26"
drag, startPoint x: 145, startPoint y: 221, endPoint x: 69, endPoint y: 213, distance: 76.4
click div "Weight 3692.00 Select kgs lbs Ship. t°"
click dd "2600.00 Each"
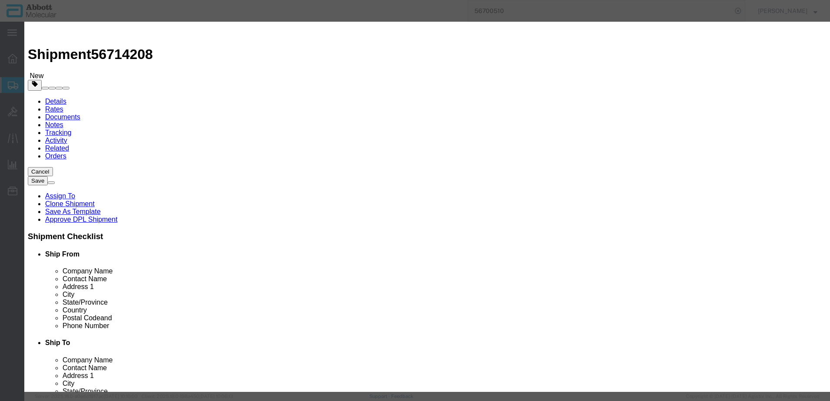
click input "53-657038"
click button "Save & Close"
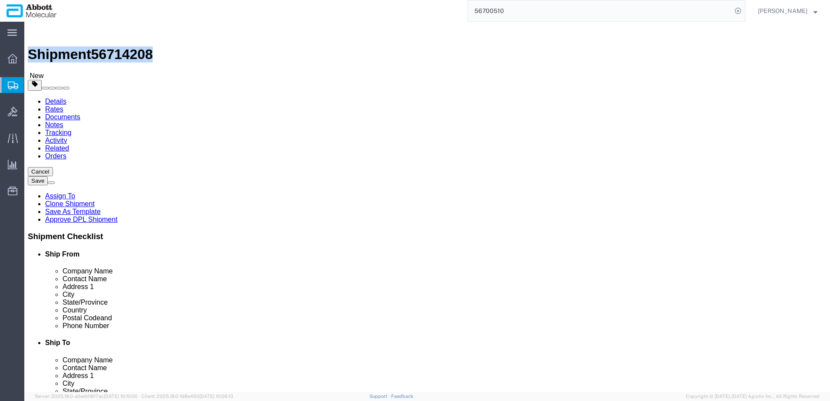
drag, startPoint x: 23, startPoint y: 12, endPoint x: 119, endPoint y: 11, distance: 95.5
click h1 "Shipment 56714208"
copy h1 "Shipment 56714208"
click button "Rate Shipment"
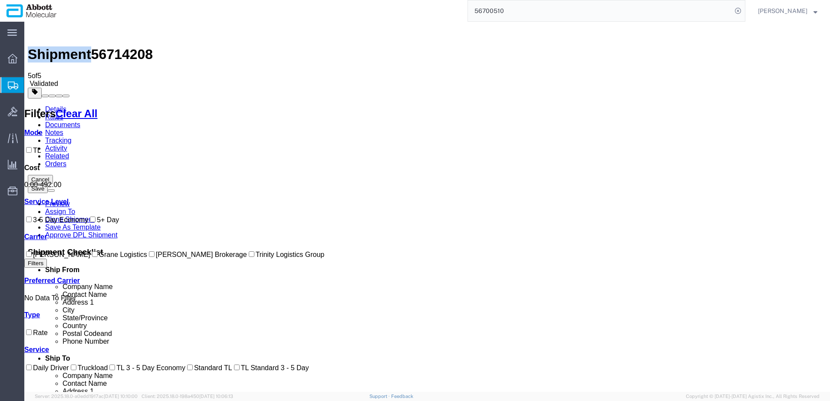
click at [92, 257] on input "Grane Logistics" at bounding box center [95, 254] width 6 height 6
